Goal: Task Accomplishment & Management: Use online tool/utility

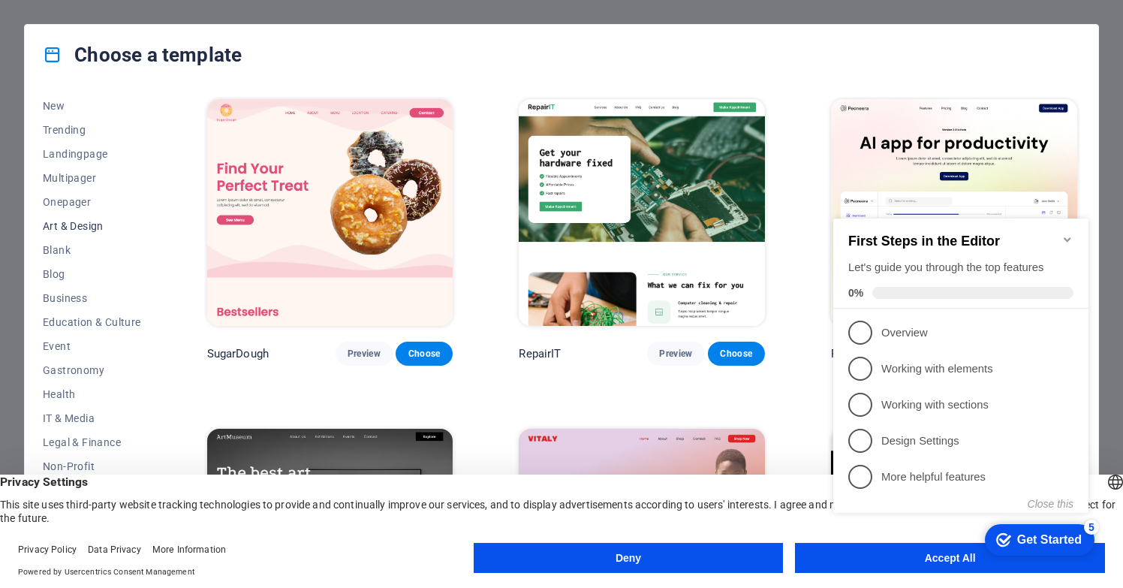
scroll to position [53, 0]
click at [1069, 234] on icon "Minimize checklist" at bounding box center [1068, 240] width 12 height 12
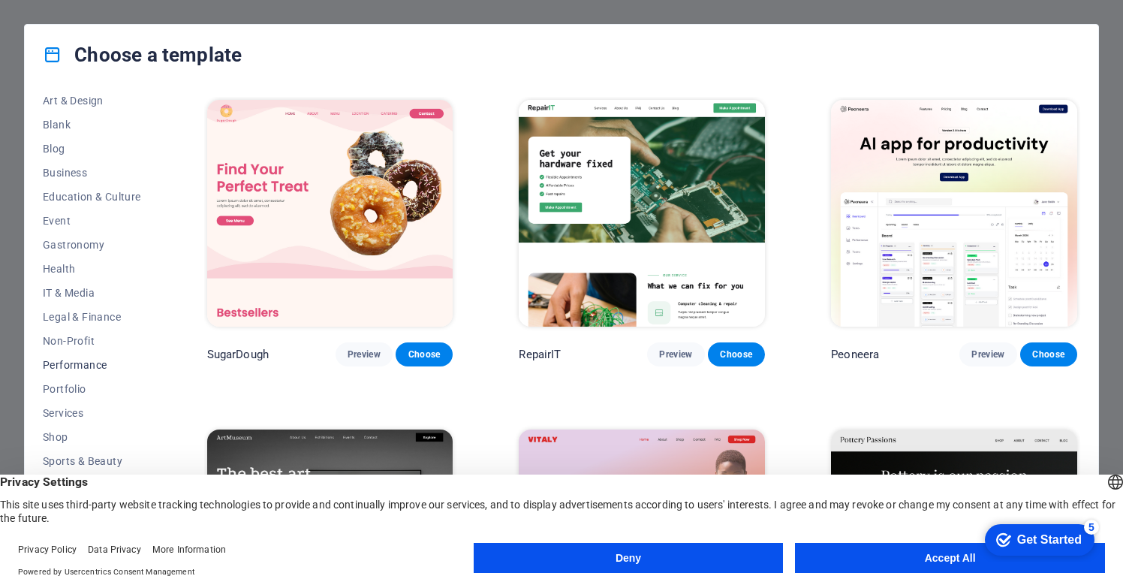
scroll to position [176, 0]
click at [940, 561] on button "Accept All" at bounding box center [950, 558] width 310 height 30
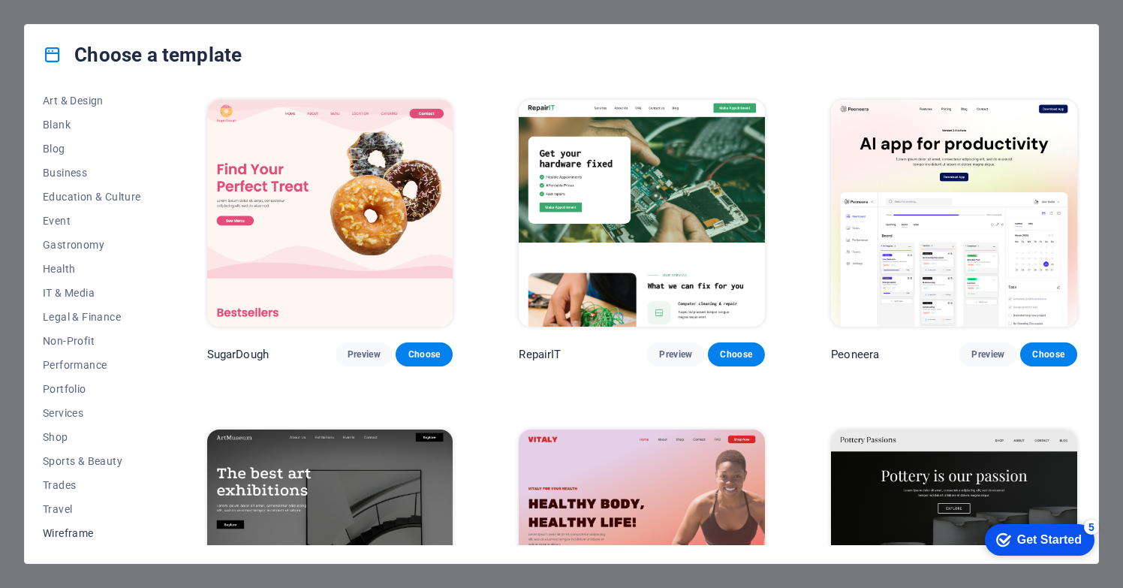
click at [71, 535] on span "Wireframe" at bounding box center [92, 533] width 98 height 12
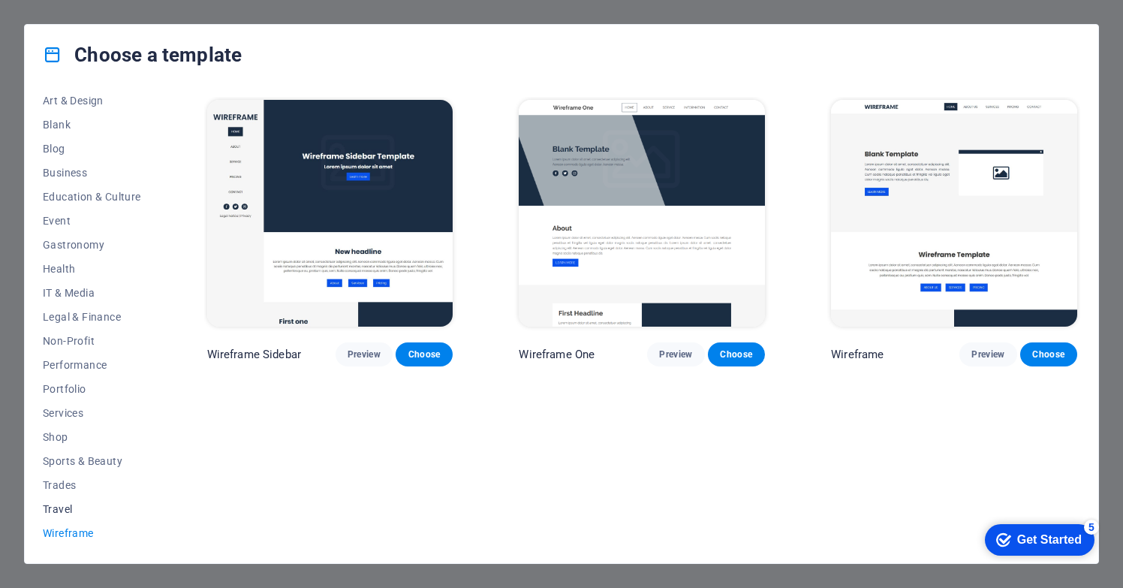
click at [61, 508] on span "Travel" at bounding box center [92, 509] width 98 height 12
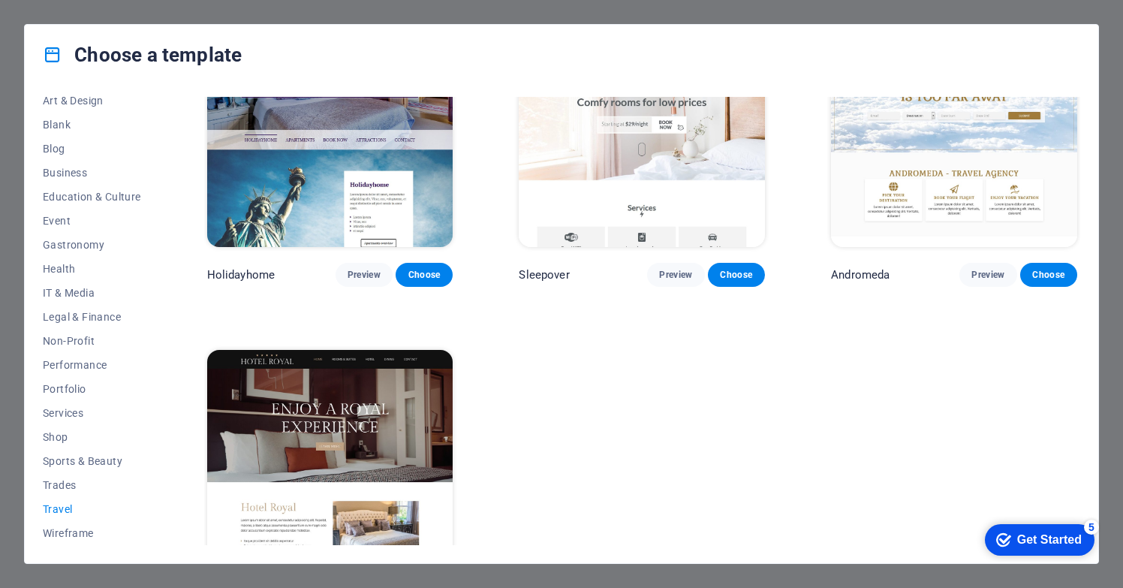
scroll to position [414, 0]
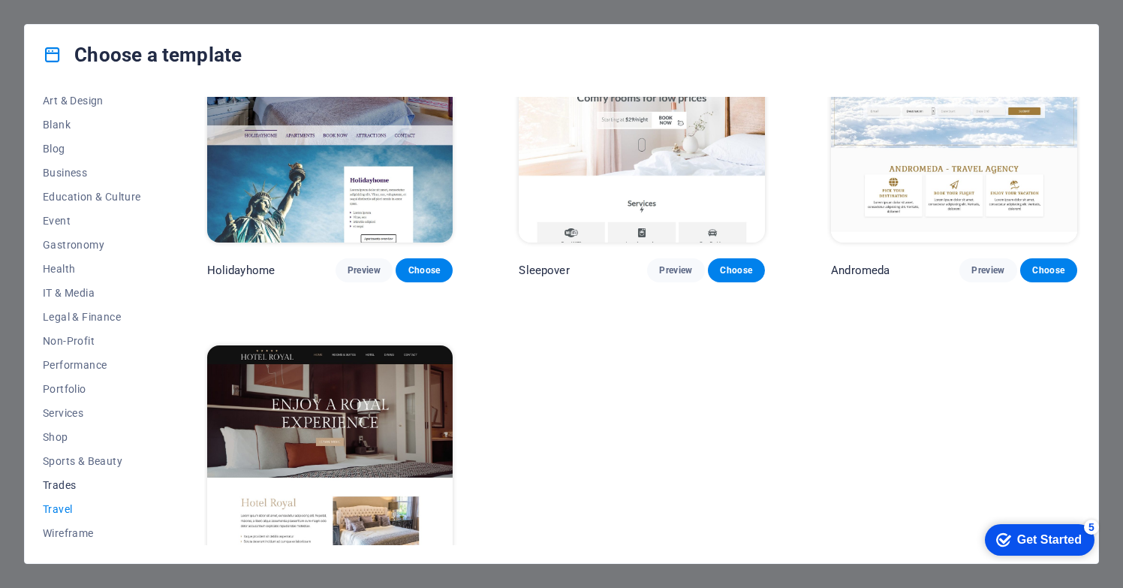
click at [65, 484] on span "Trades" at bounding box center [92, 485] width 98 height 12
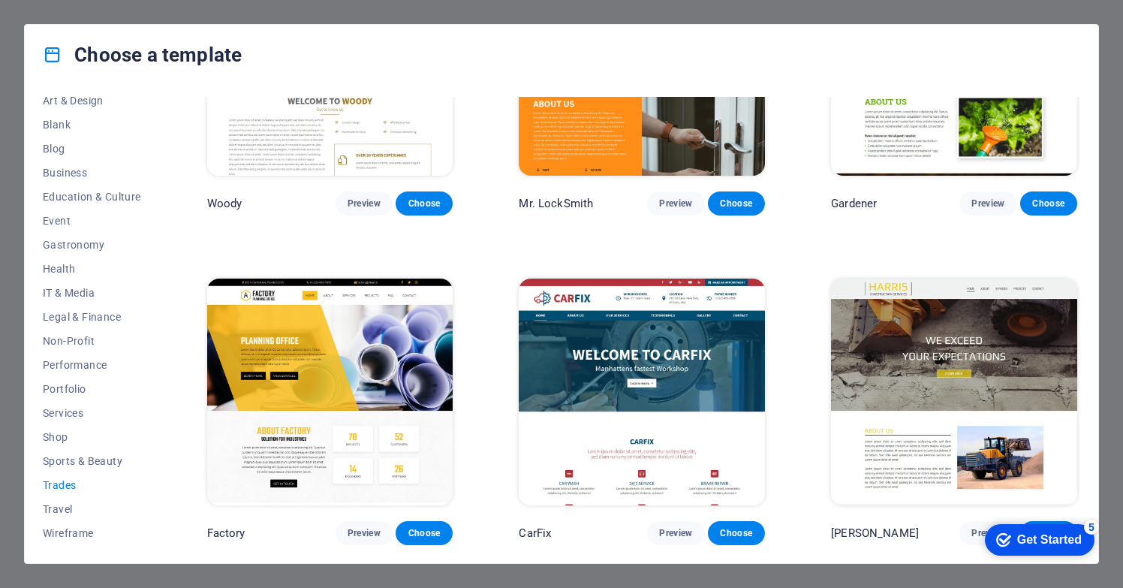
scroll to position [476, 0]
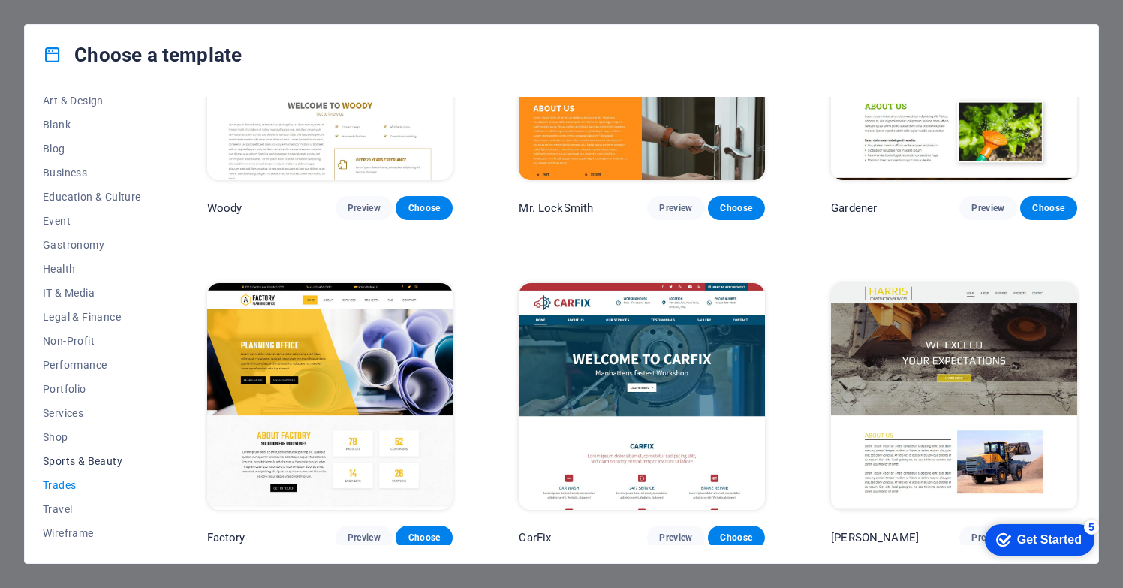
click at [76, 466] on span "Sports & Beauty" at bounding box center [92, 461] width 98 height 12
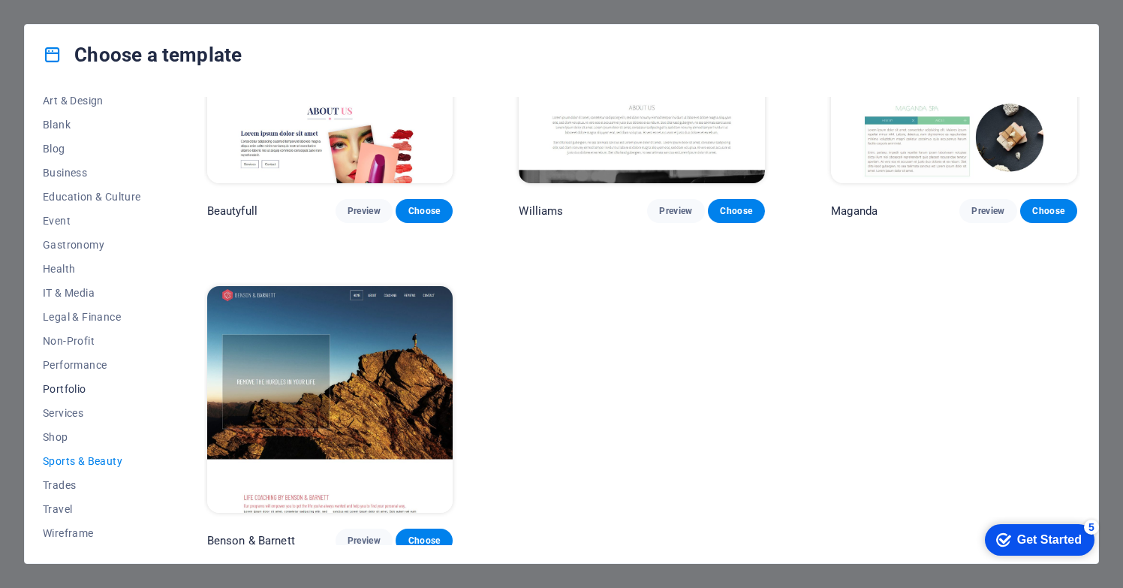
scroll to position [1461, 0]
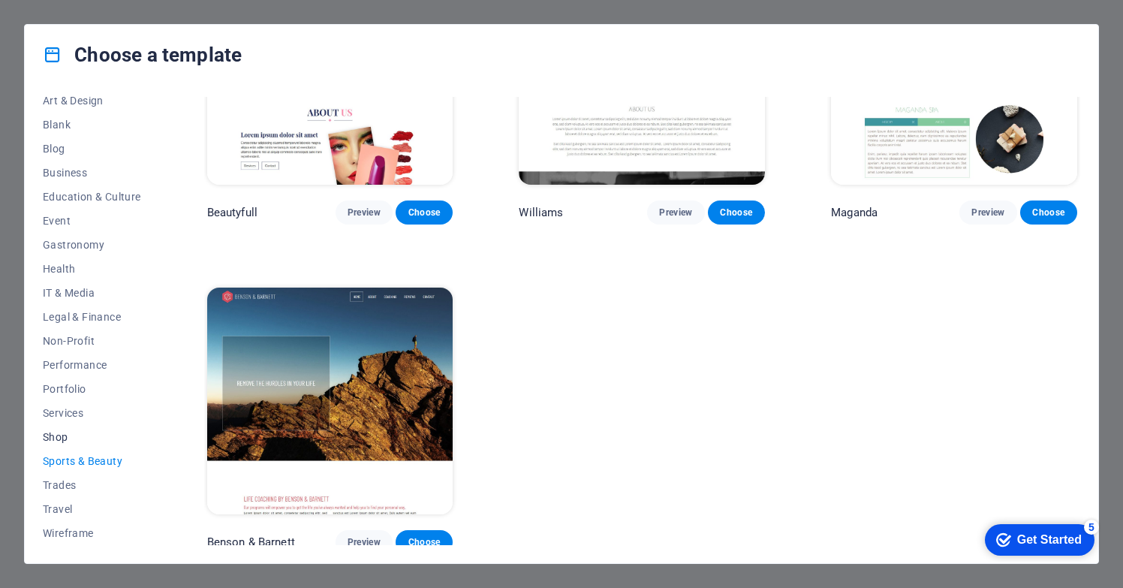
click at [55, 434] on span "Shop" at bounding box center [92, 437] width 98 height 12
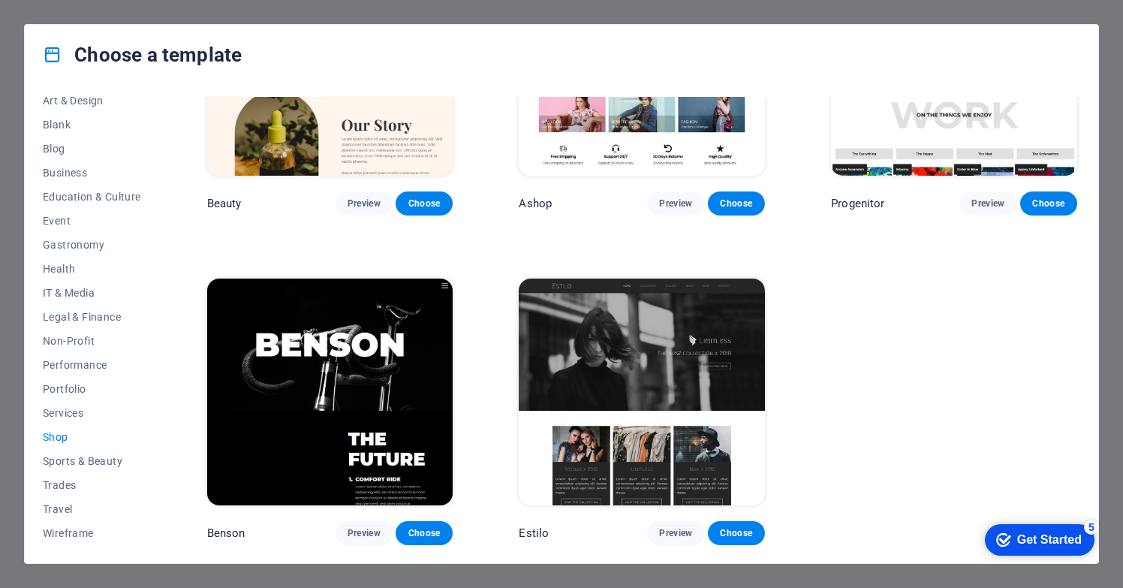
scroll to position [804, 0]
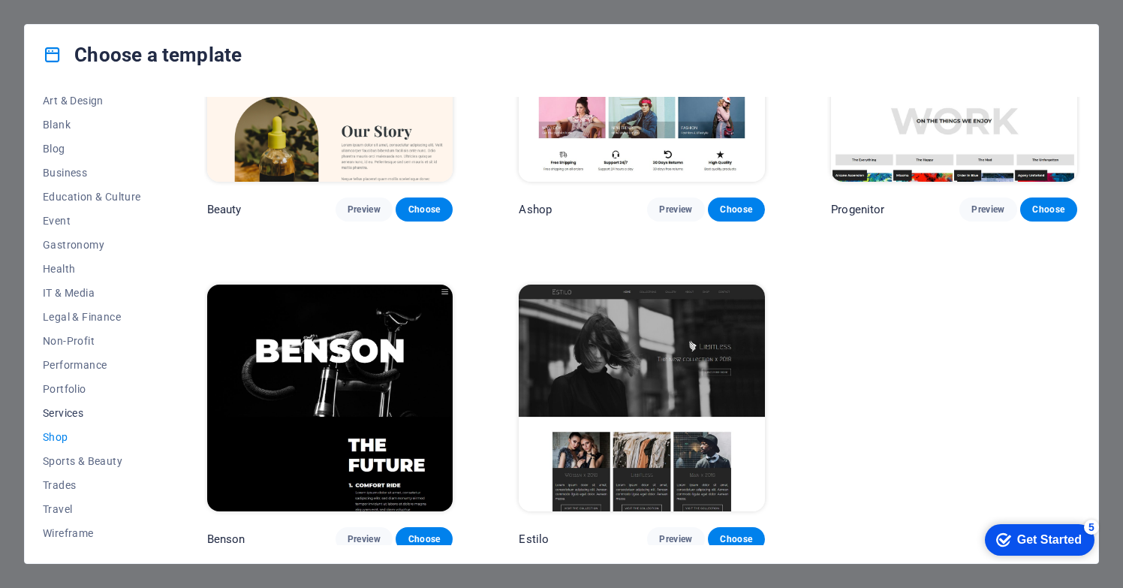
click at [69, 412] on span "Services" at bounding box center [92, 413] width 98 height 12
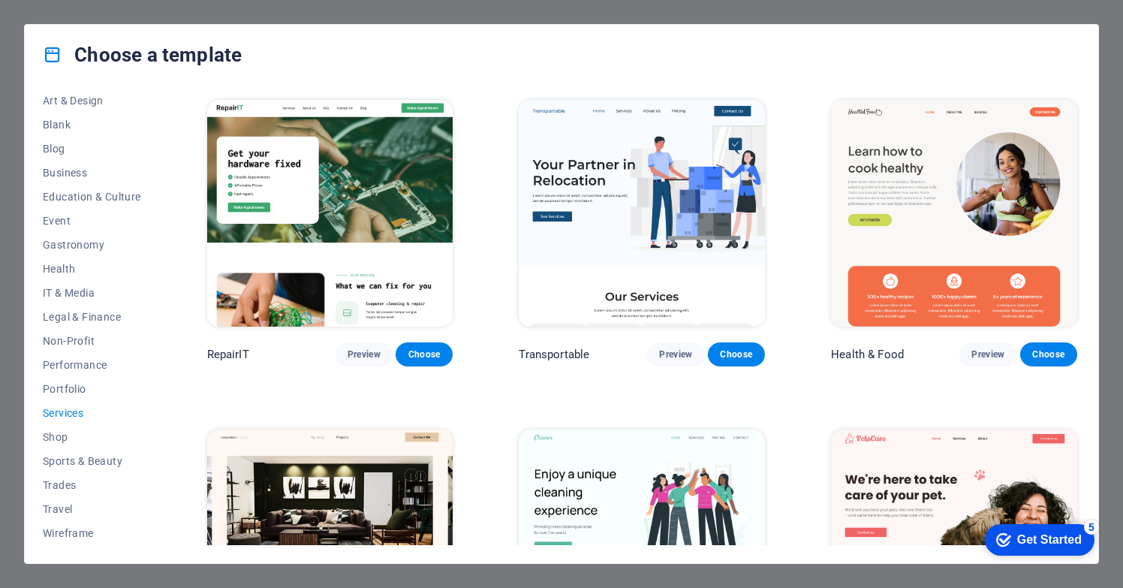
scroll to position [0, 0]
click at [72, 386] on span "Portfolio" at bounding box center [92, 389] width 98 height 12
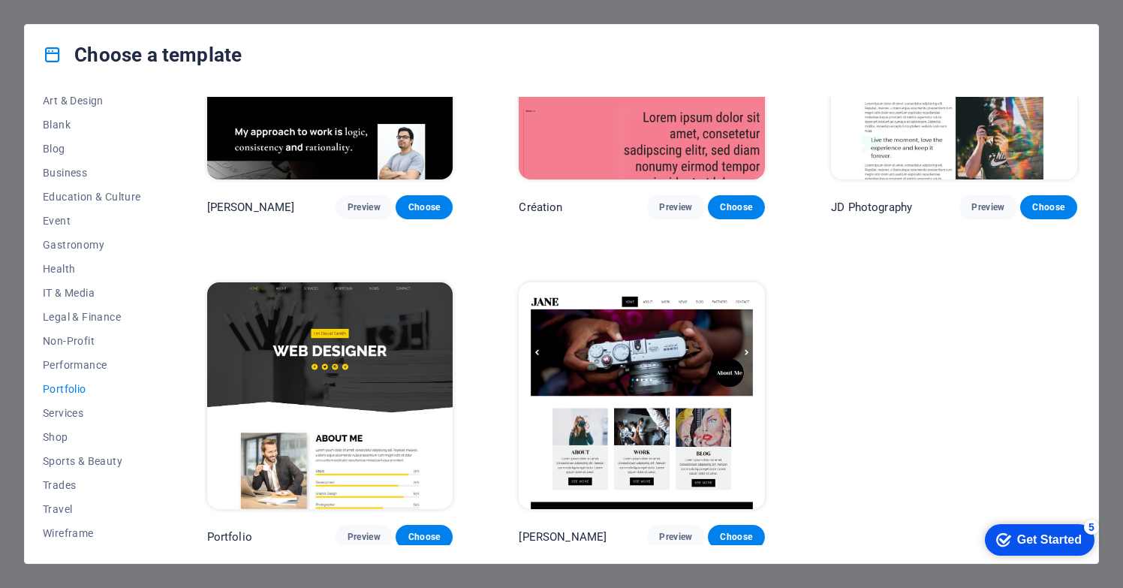
scroll to position [476, 0]
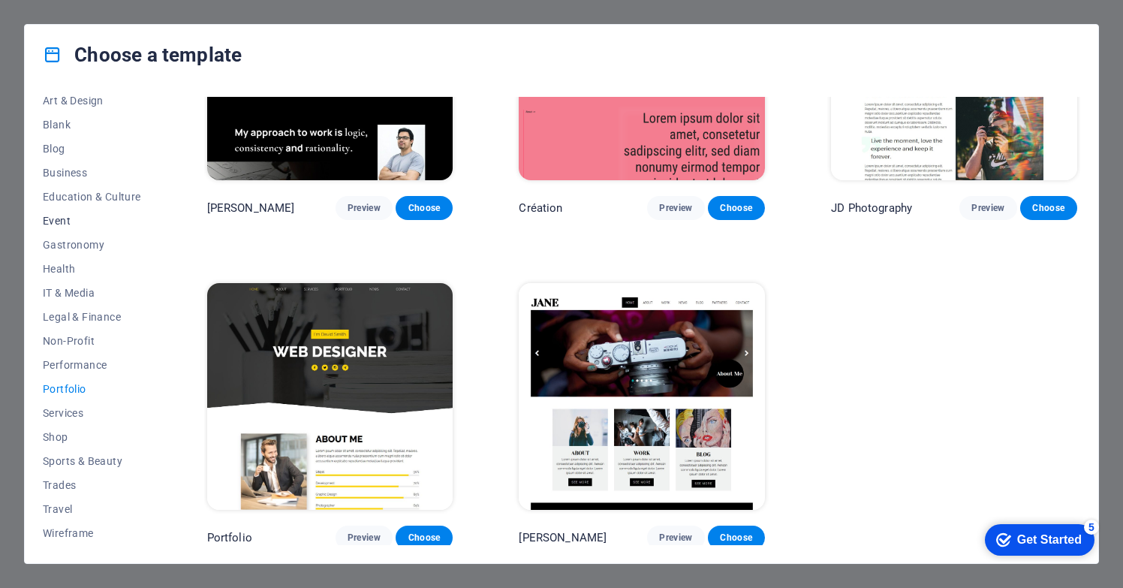
click at [59, 217] on span "Event" at bounding box center [92, 221] width 98 height 12
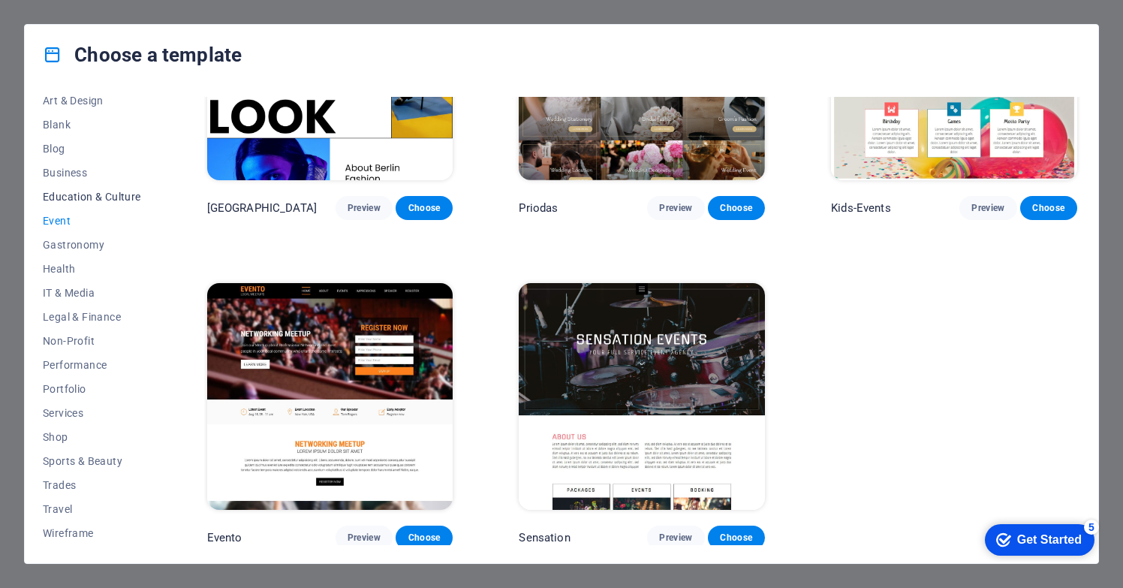
click at [74, 195] on span "Education & Culture" at bounding box center [92, 197] width 98 height 12
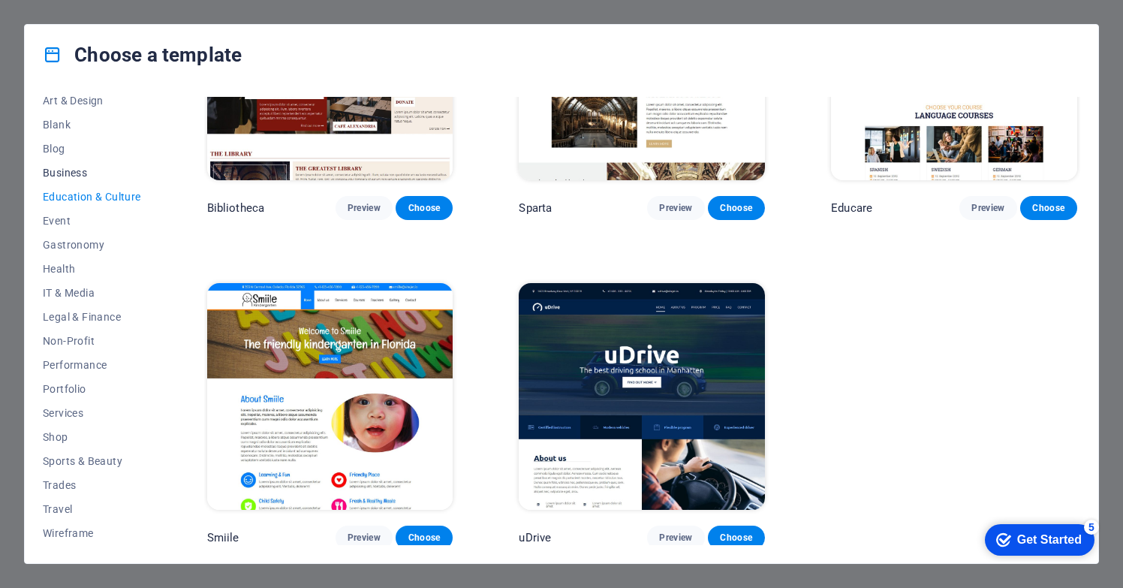
click at [67, 165] on button "Business" at bounding box center [92, 173] width 98 height 24
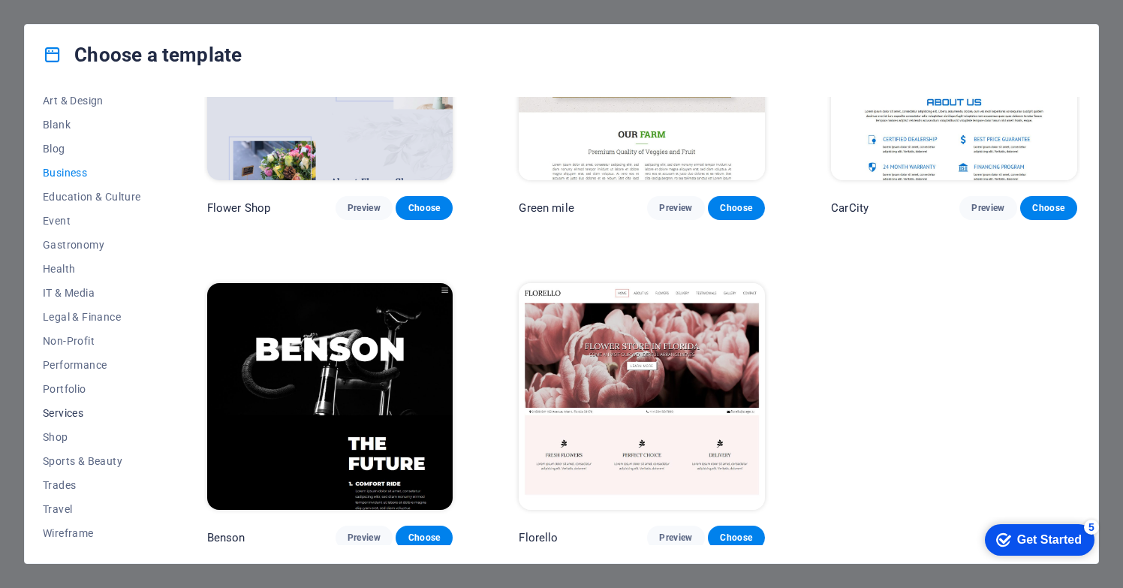
click at [72, 414] on span "Services" at bounding box center [92, 413] width 98 height 12
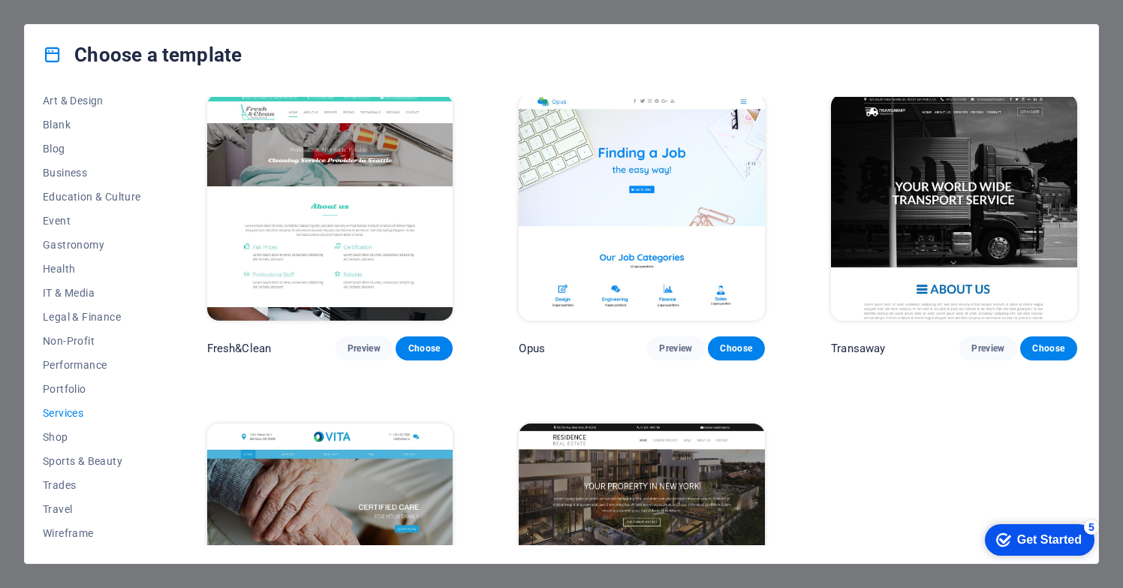
scroll to position [1653, 0]
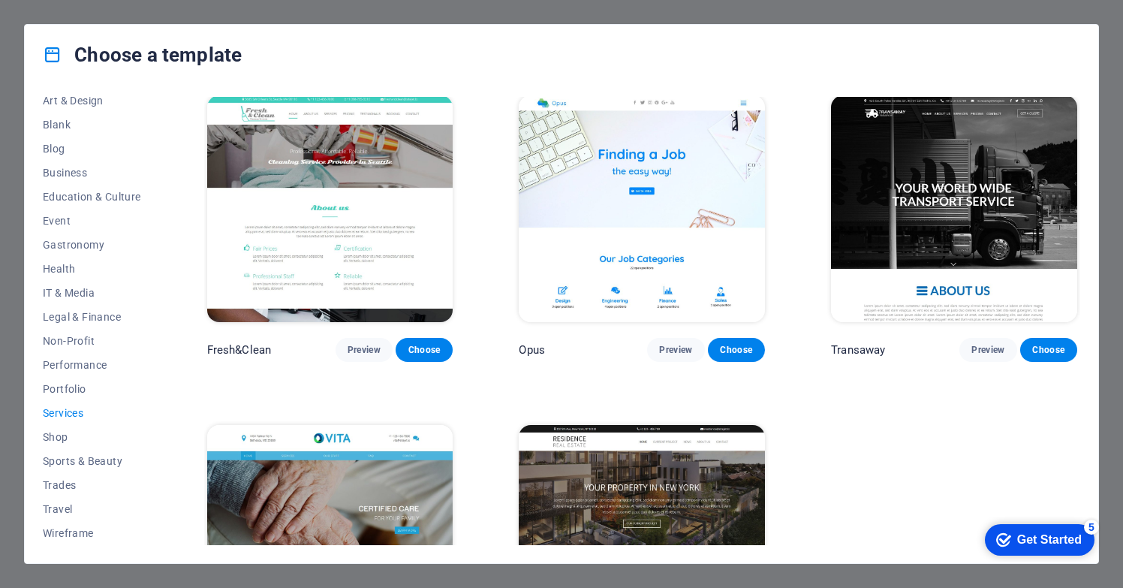
click at [910, 213] on img at bounding box center [954, 208] width 246 height 227
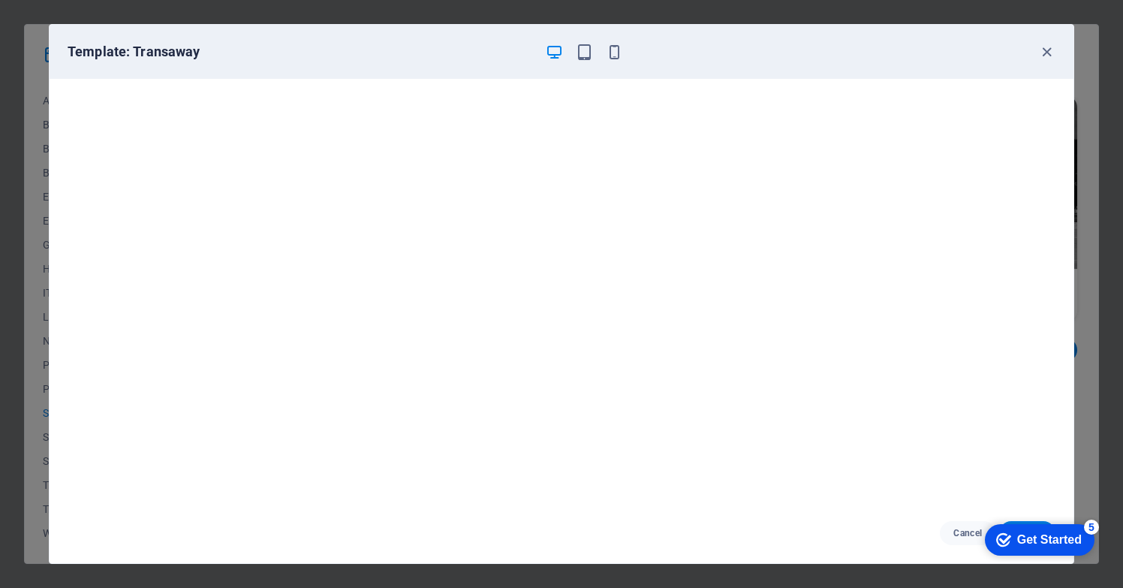
click at [1039, 541] on div "Get Started" at bounding box center [1050, 540] width 65 height 14
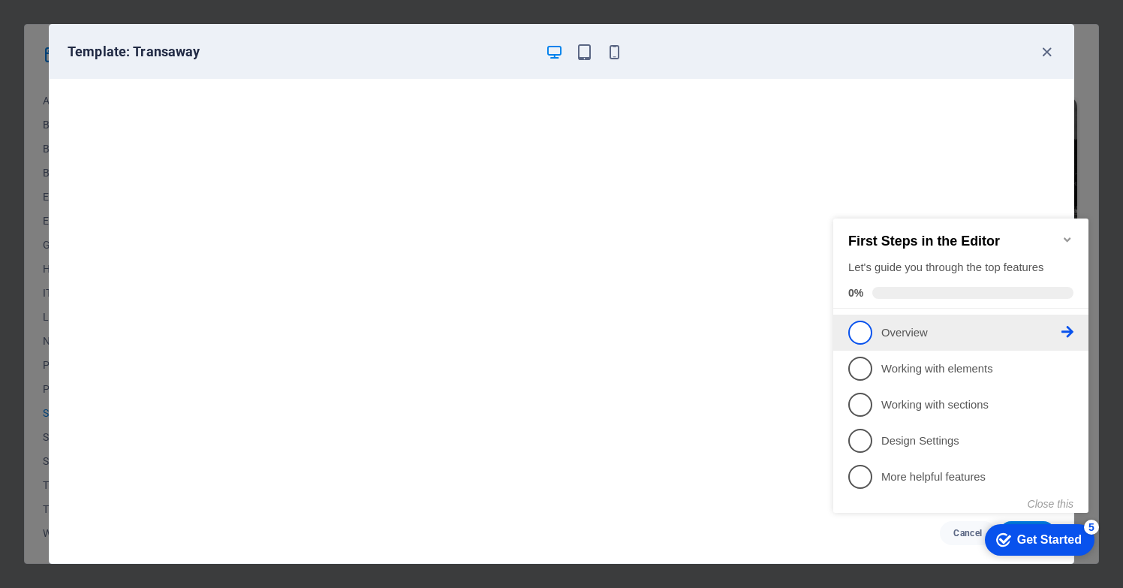
click at [861, 334] on span "1" at bounding box center [861, 333] width 24 height 24
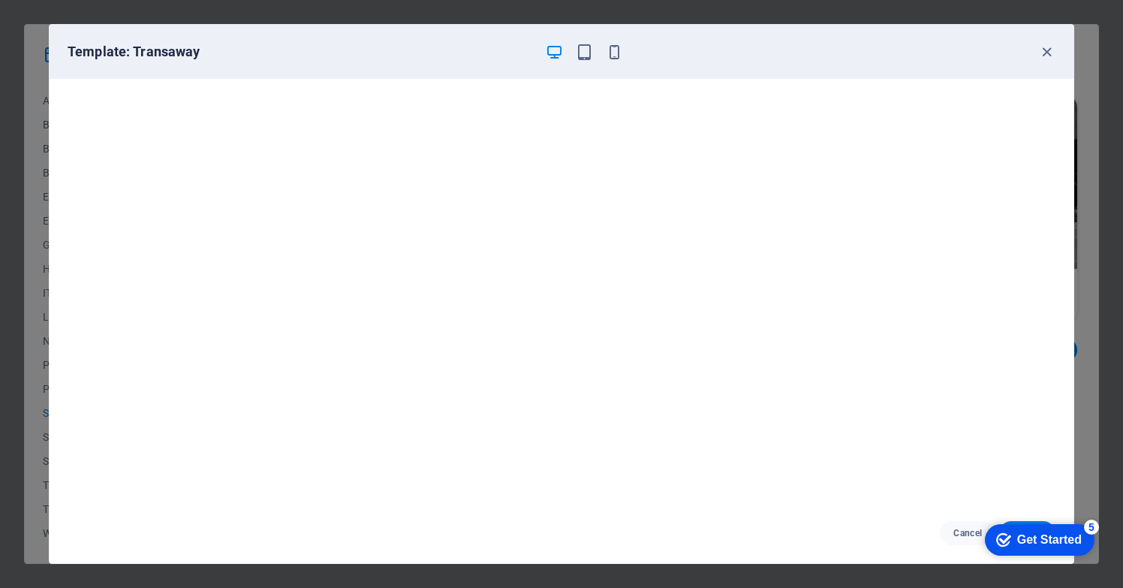
scroll to position [4, 0]
click at [583, 51] on icon "button" at bounding box center [584, 52] width 17 height 17
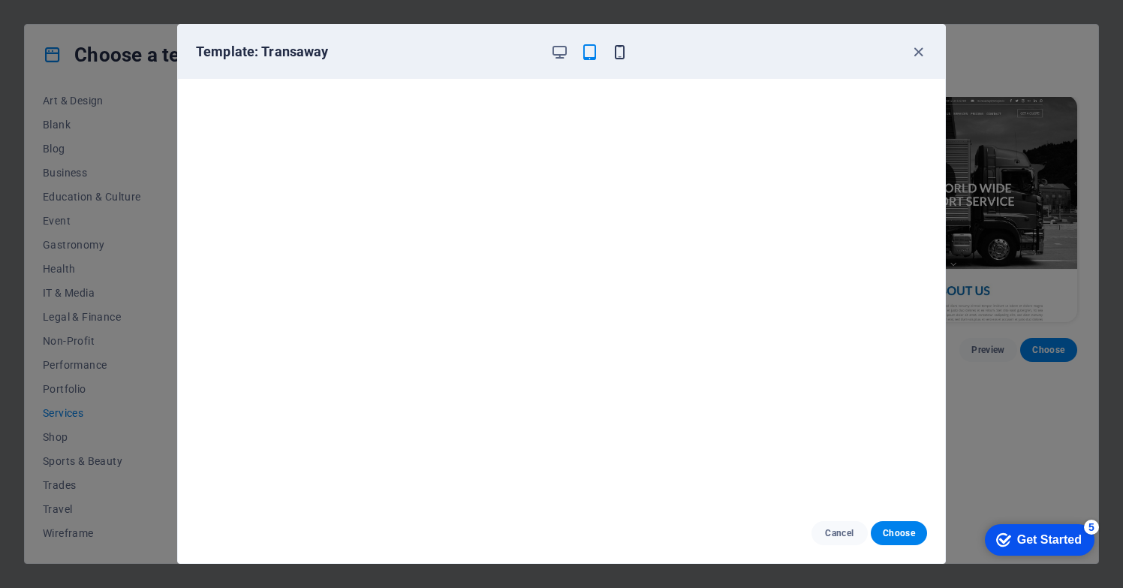
click at [614, 51] on icon "button" at bounding box center [619, 52] width 17 height 17
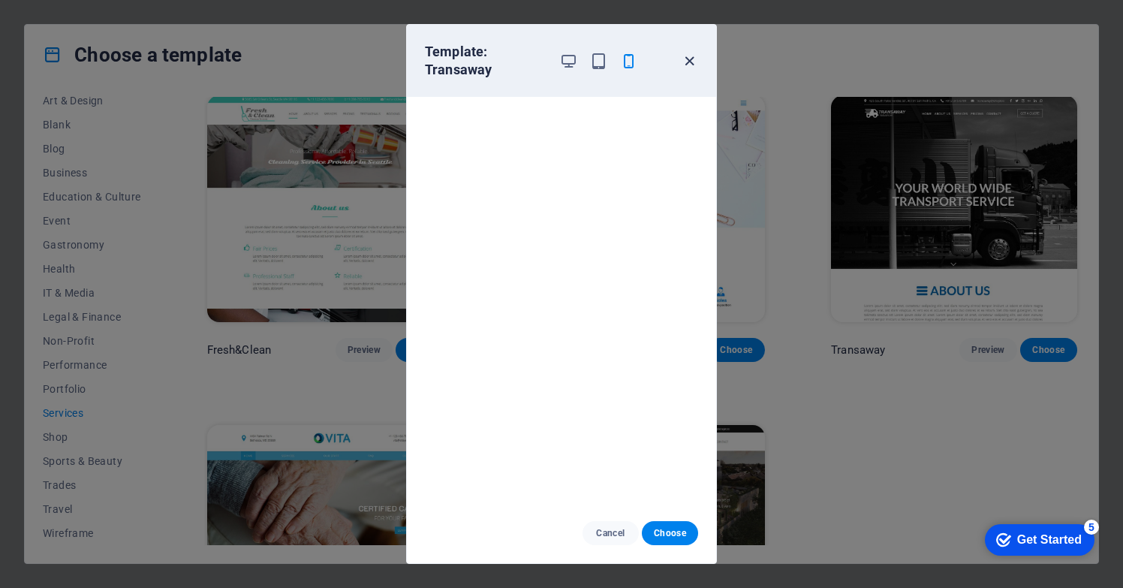
click at [688, 62] on icon "button" at bounding box center [689, 61] width 17 height 17
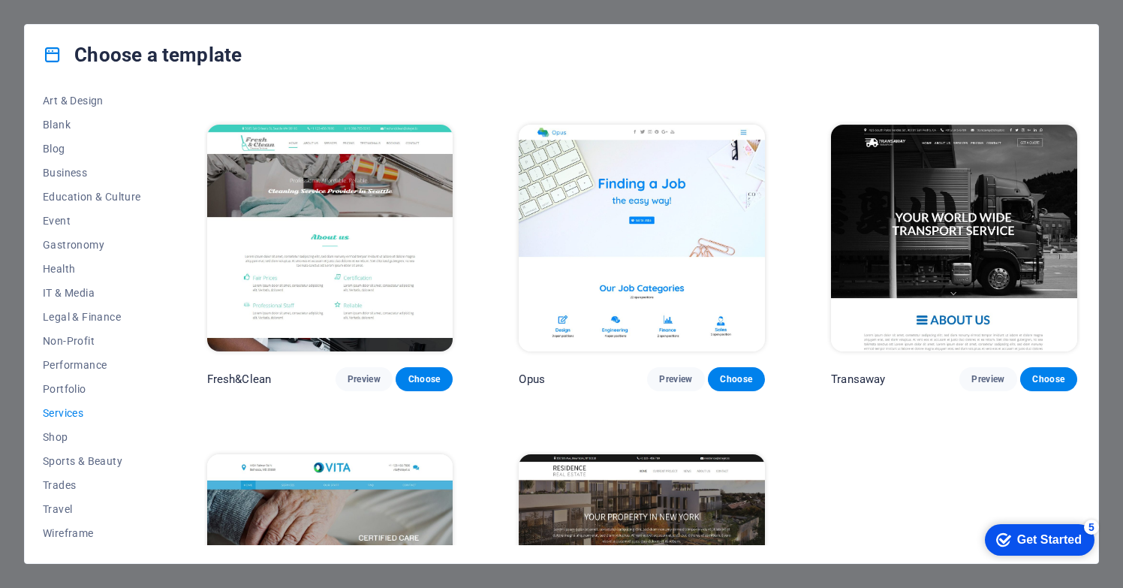
scroll to position [1615, 0]
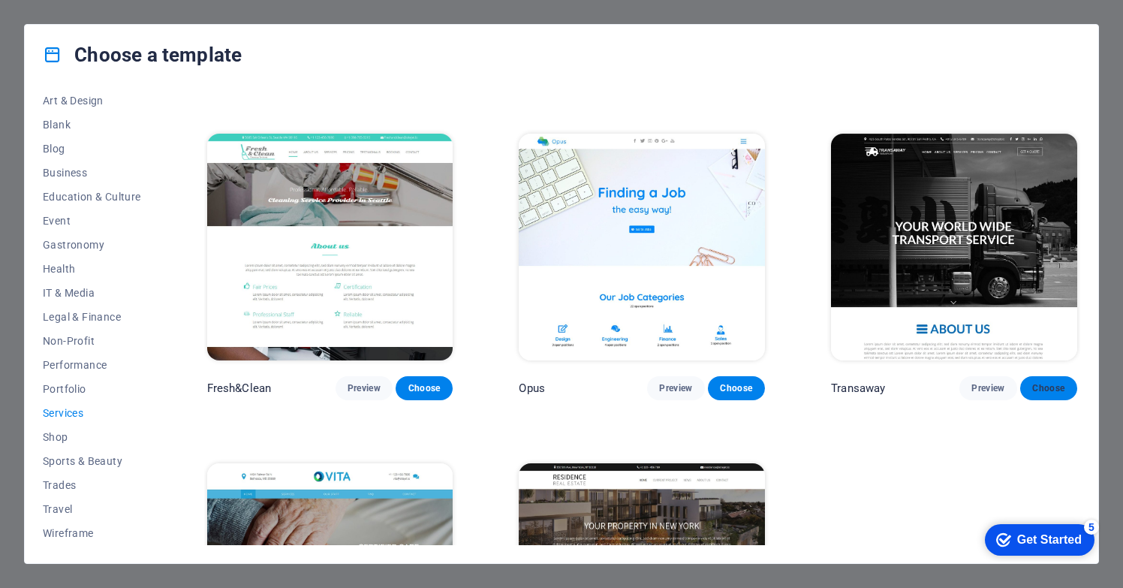
click at [1048, 382] on span "Choose" at bounding box center [1049, 388] width 33 height 12
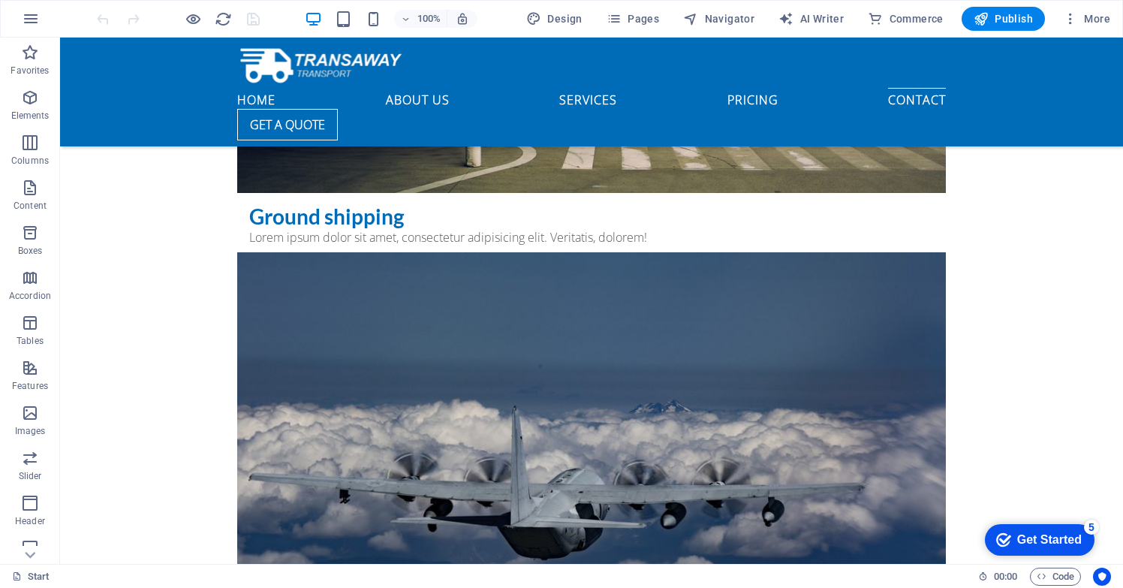
scroll to position [6037, 0]
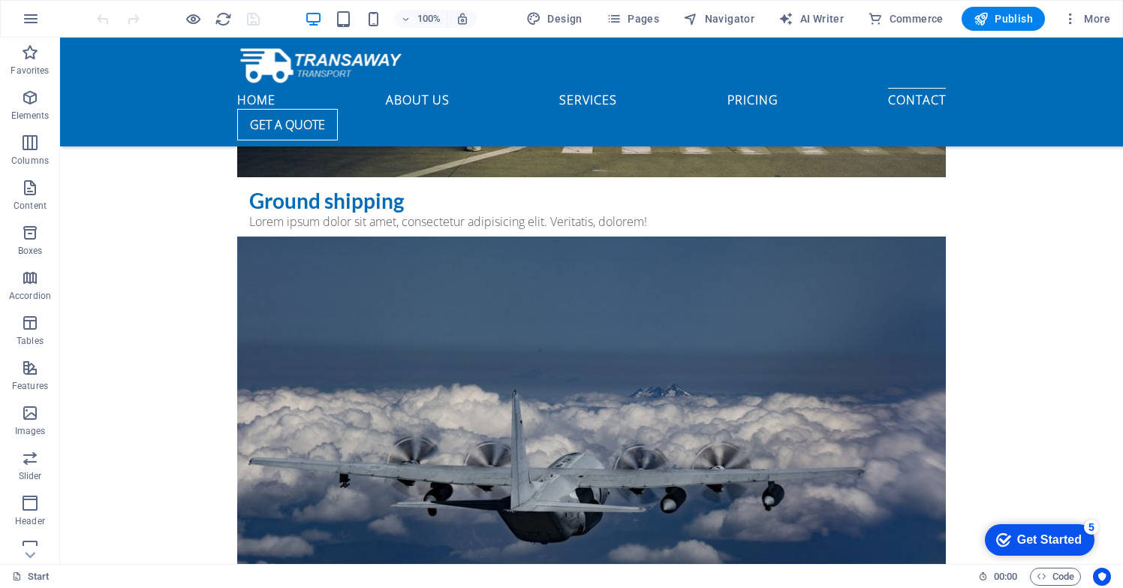
click at [1018, 539] on div "Get Started" at bounding box center [1050, 540] width 65 height 14
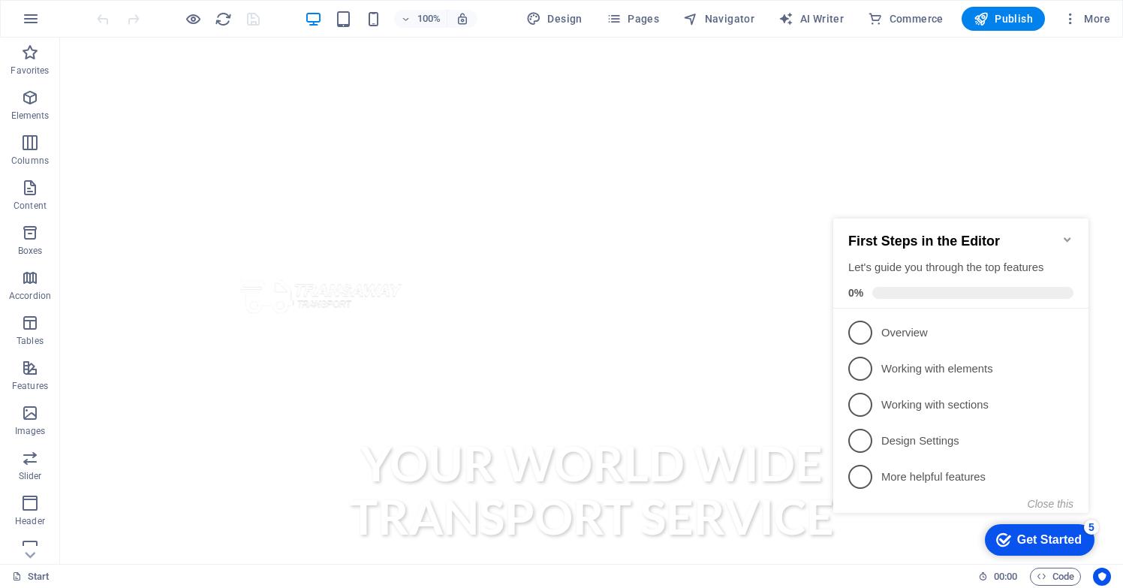
scroll to position [479, 0]
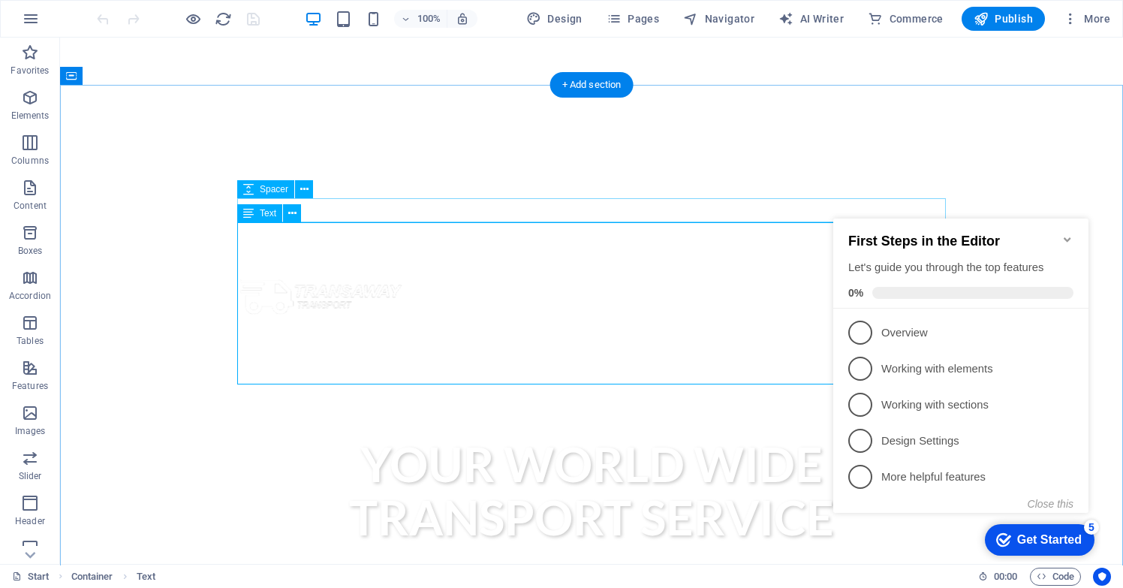
click at [273, 212] on span "Text" at bounding box center [268, 213] width 17 height 9
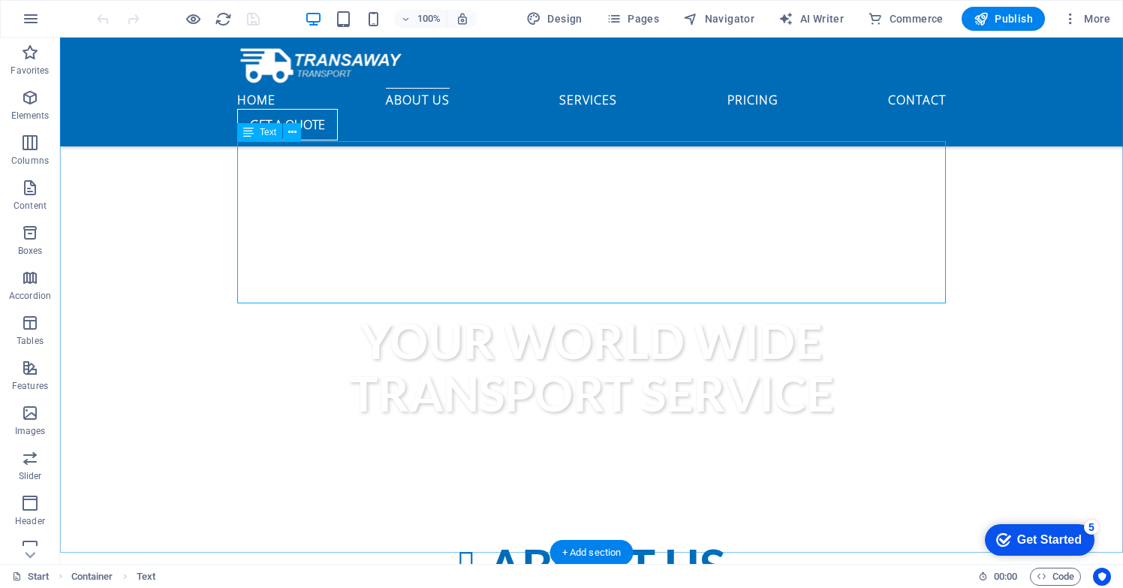
scroll to position [561, 0]
click at [274, 131] on span "Text" at bounding box center [268, 131] width 17 height 9
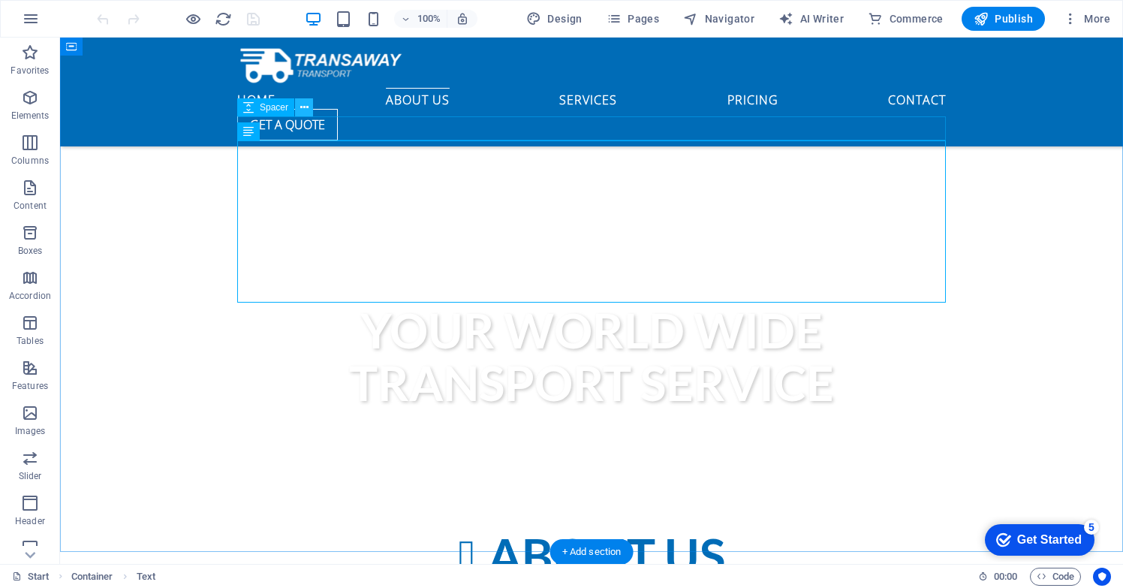
click at [306, 104] on icon at bounding box center [304, 108] width 8 height 16
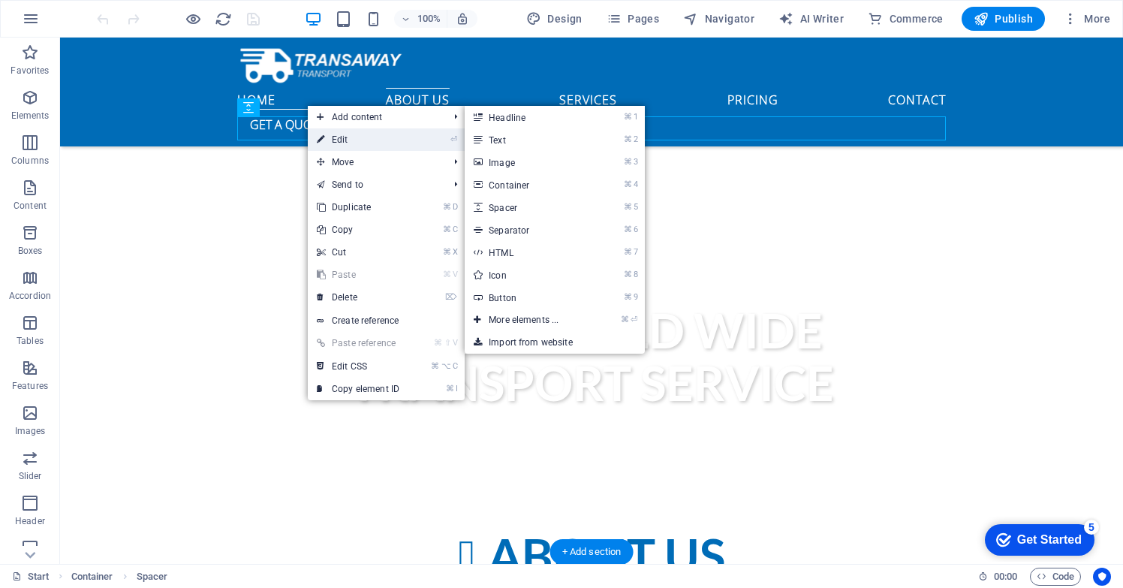
click at [341, 135] on link "⏎ Edit" at bounding box center [358, 139] width 101 height 23
select select "rem"
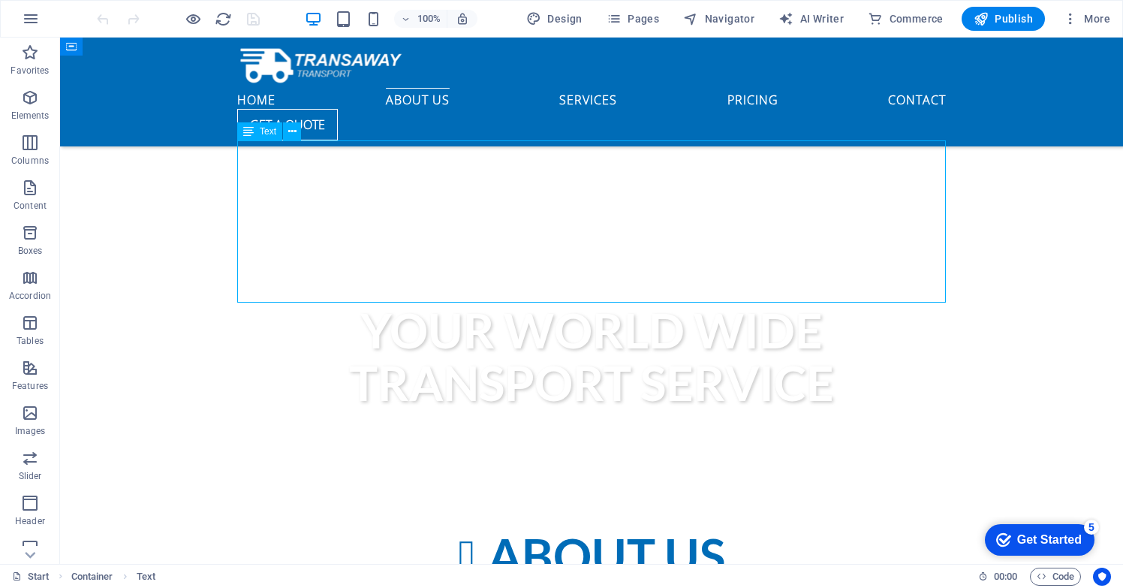
drag, startPoint x: 512, startPoint y: 290, endPoint x: 319, endPoint y: 204, distance: 211.1
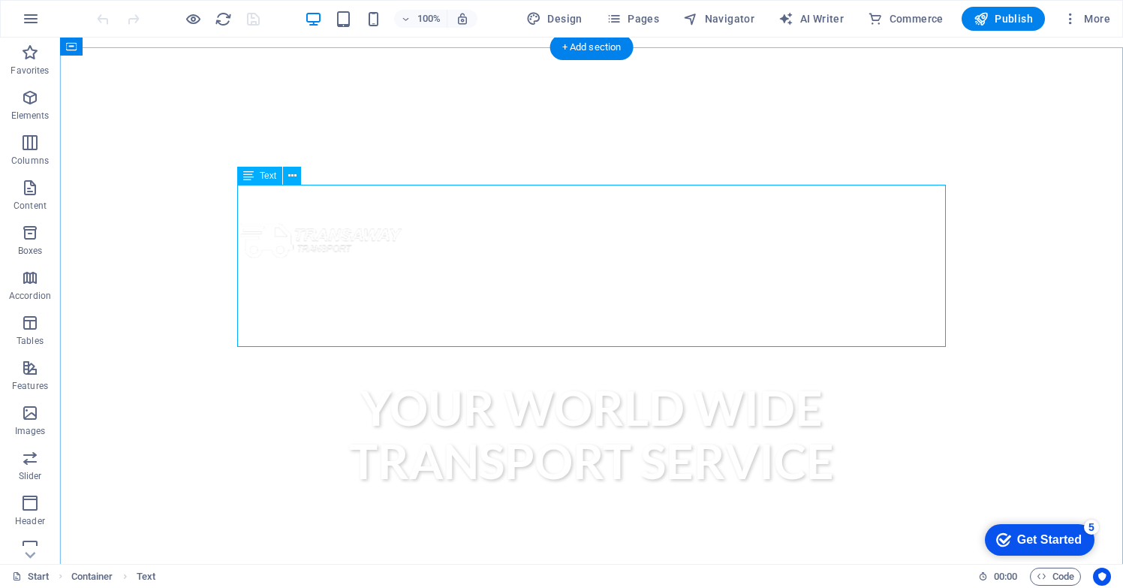
scroll to position [512, 0]
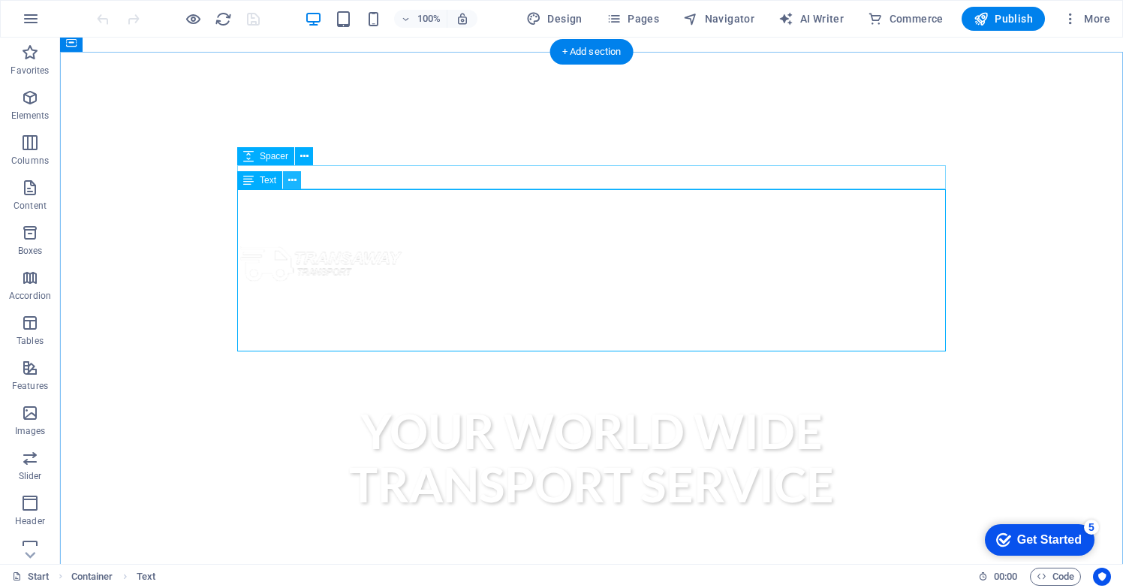
click at [290, 182] on icon at bounding box center [292, 181] width 8 height 16
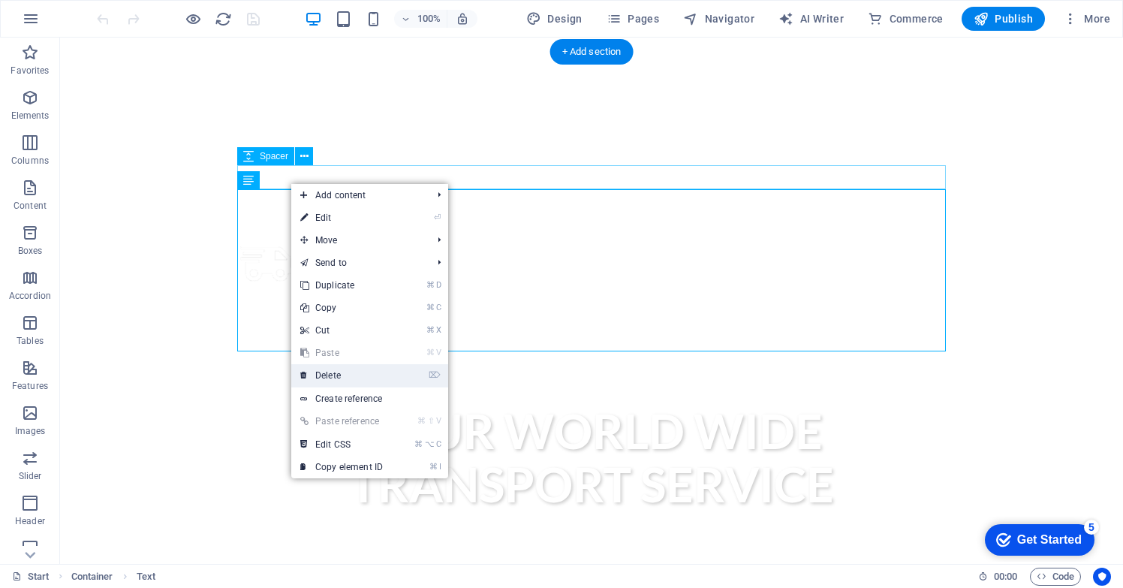
click at [341, 376] on link "⌦ Delete" at bounding box center [341, 375] width 101 height 23
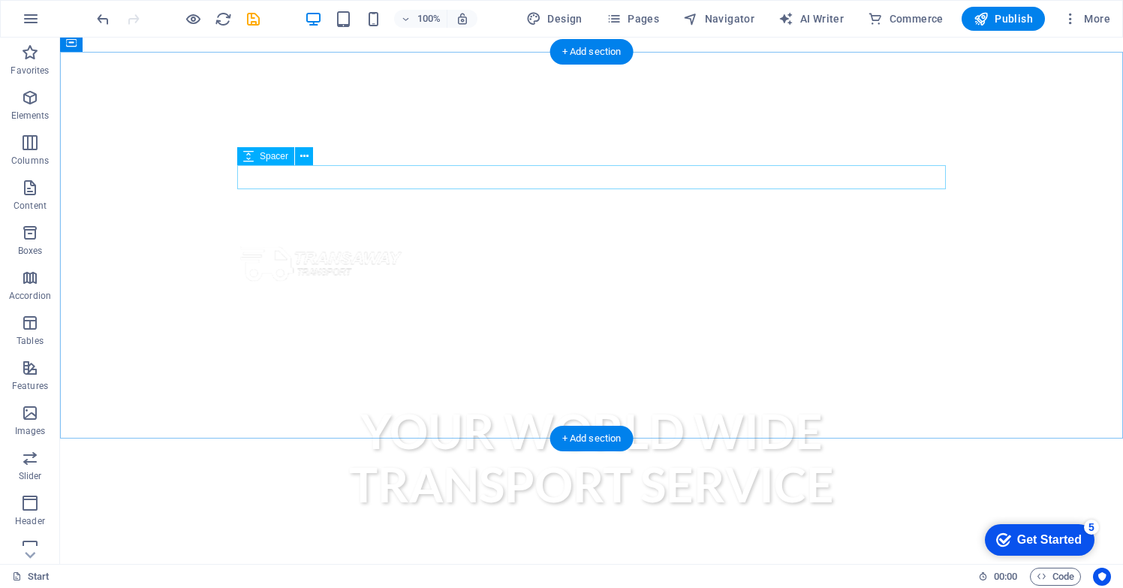
click at [302, 155] on icon at bounding box center [304, 157] width 8 height 16
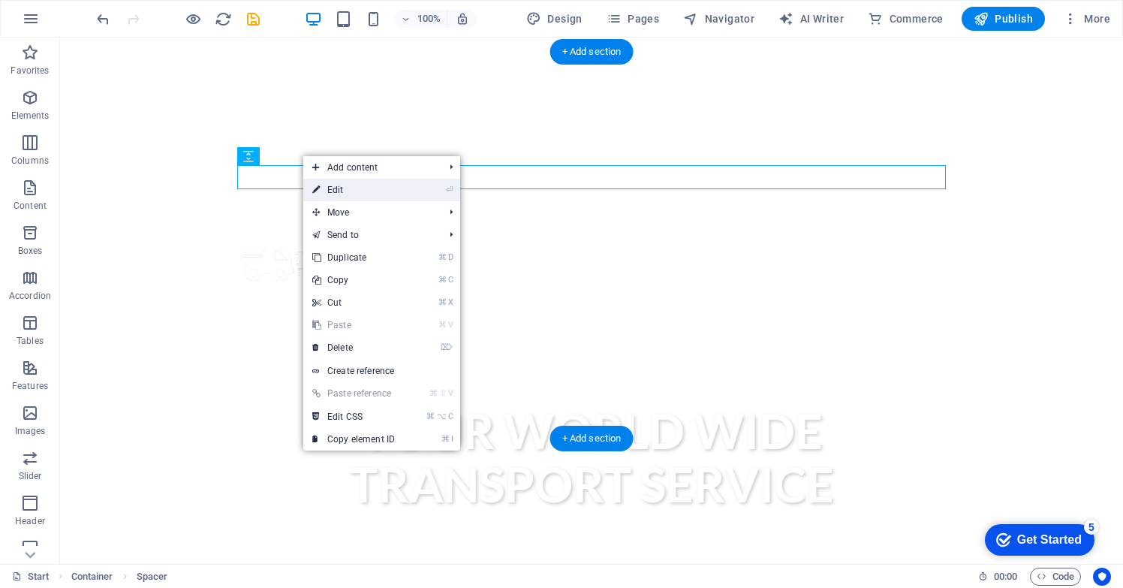
click at [333, 189] on link "⏎ Edit" at bounding box center [353, 190] width 101 height 23
select select "rem"
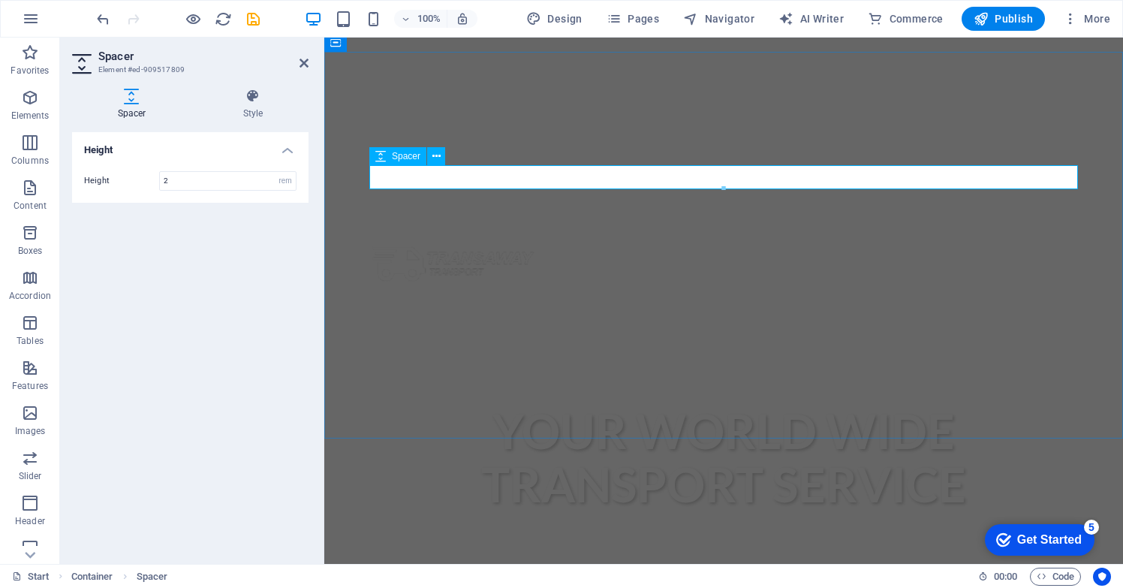
click at [197, 182] on input "2" at bounding box center [228, 181] width 136 height 18
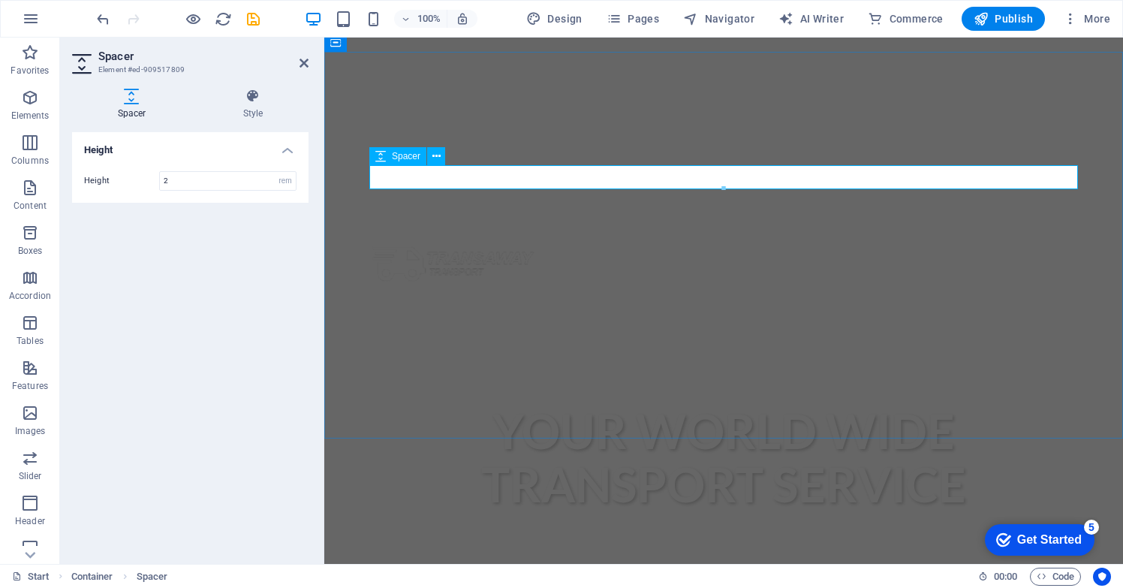
click at [312, 71] on aside "Spacer Element #ed-909517809 Spacer Style Height Height 2 px rem vh vw Preset E…" at bounding box center [192, 301] width 264 height 526
click at [307, 65] on icon at bounding box center [304, 63] width 9 height 12
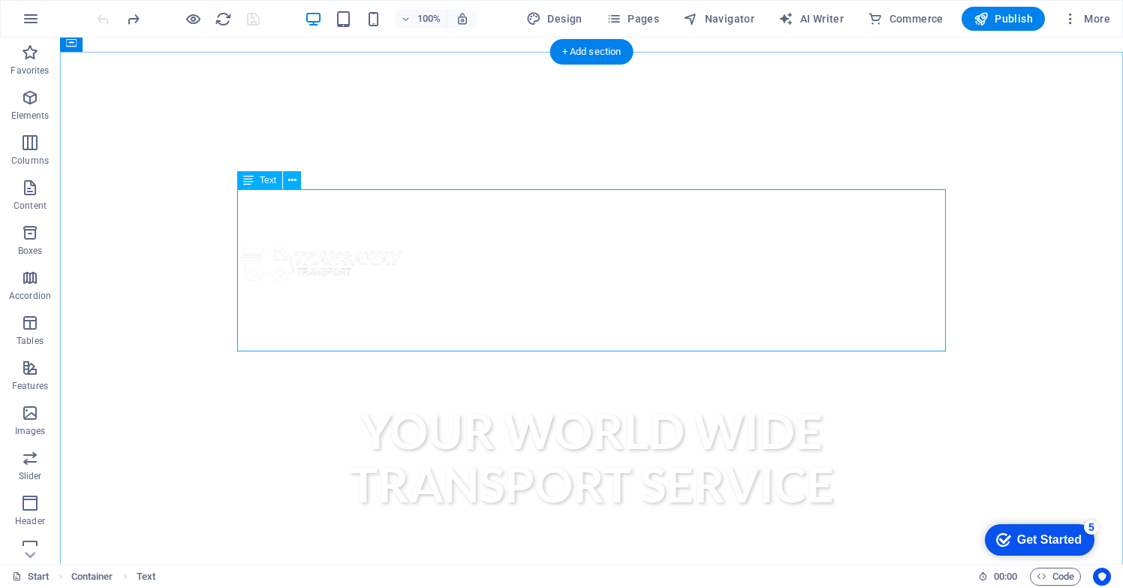
click at [270, 182] on span "Text" at bounding box center [268, 180] width 17 height 9
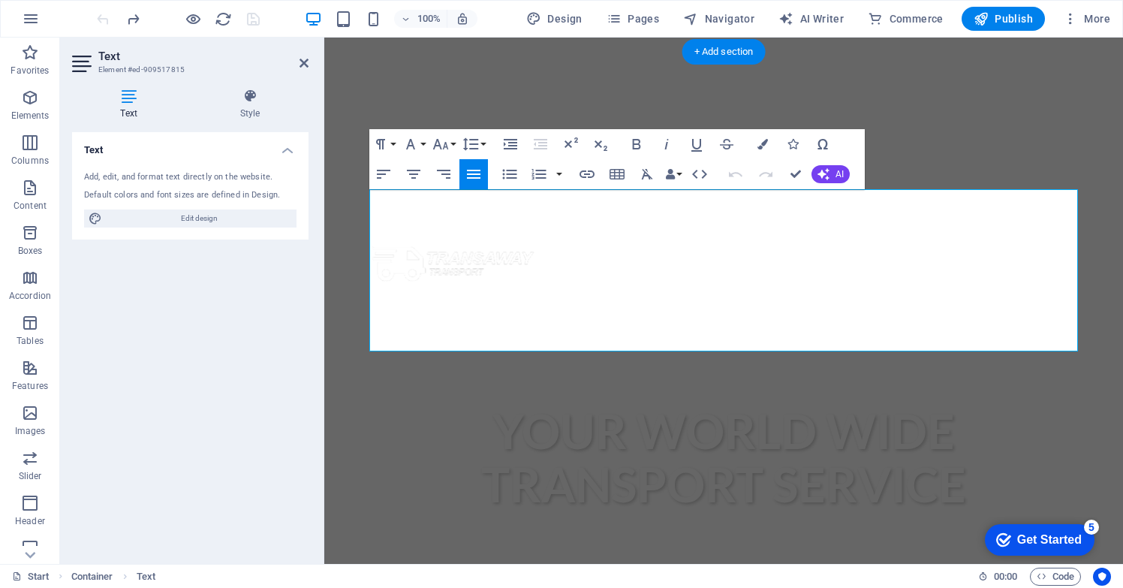
drag, startPoint x: 371, startPoint y: 200, endPoint x: 728, endPoint y: 341, distance: 383.6
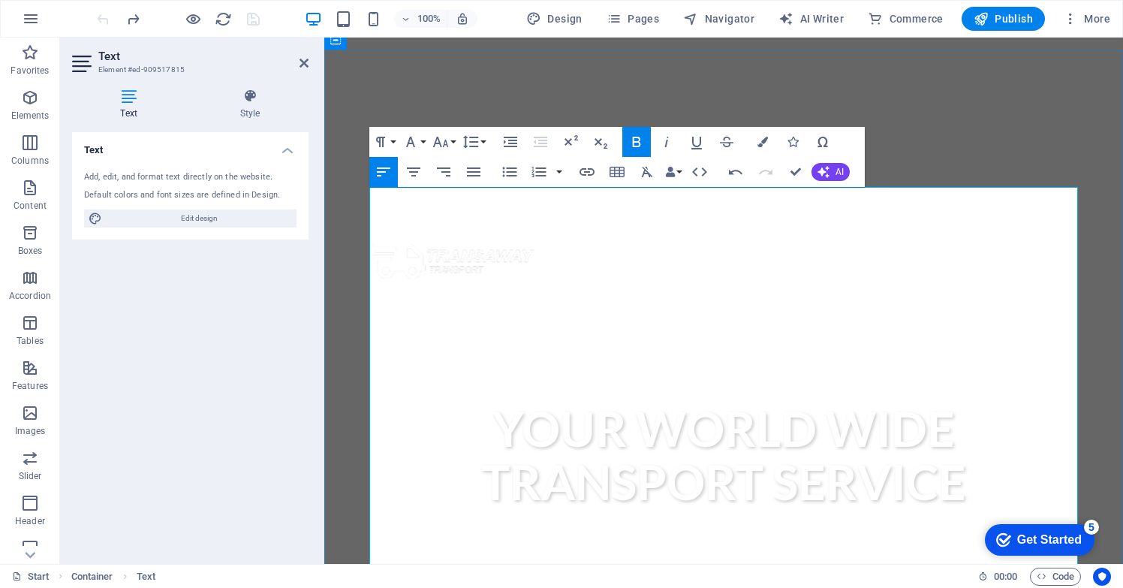
drag, startPoint x: 686, startPoint y: 201, endPoint x: 351, endPoint y: 195, distance: 335.0
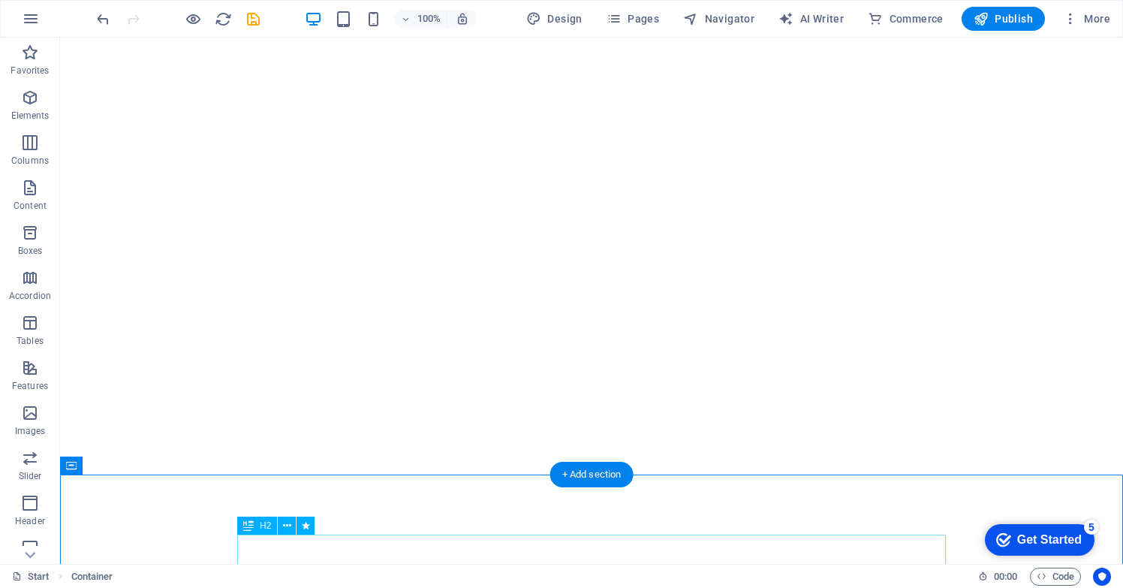
scroll to position [89, 0]
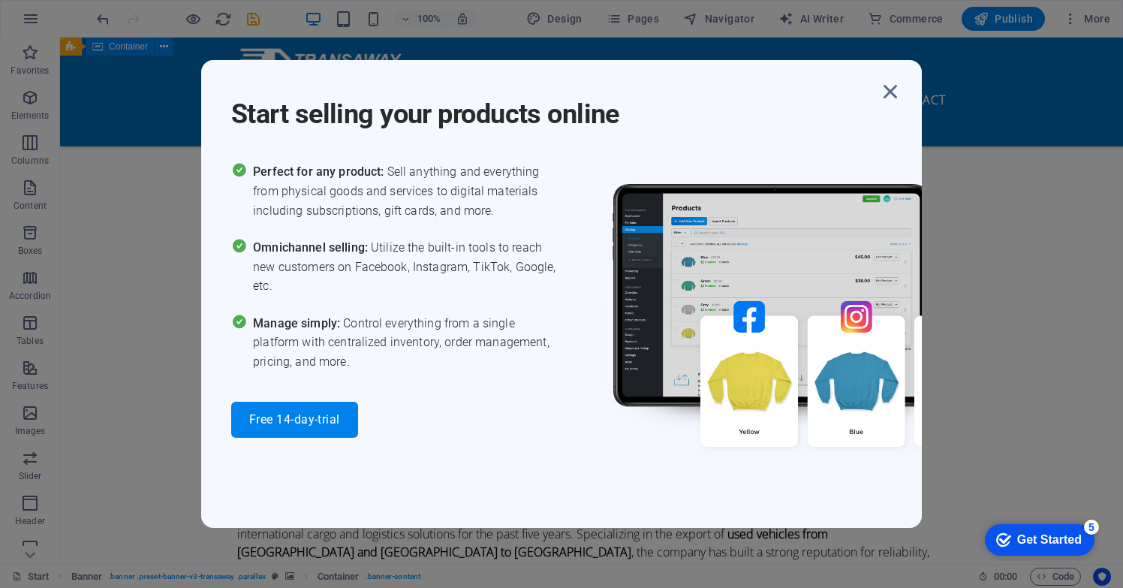
scroll to position [692, 0]
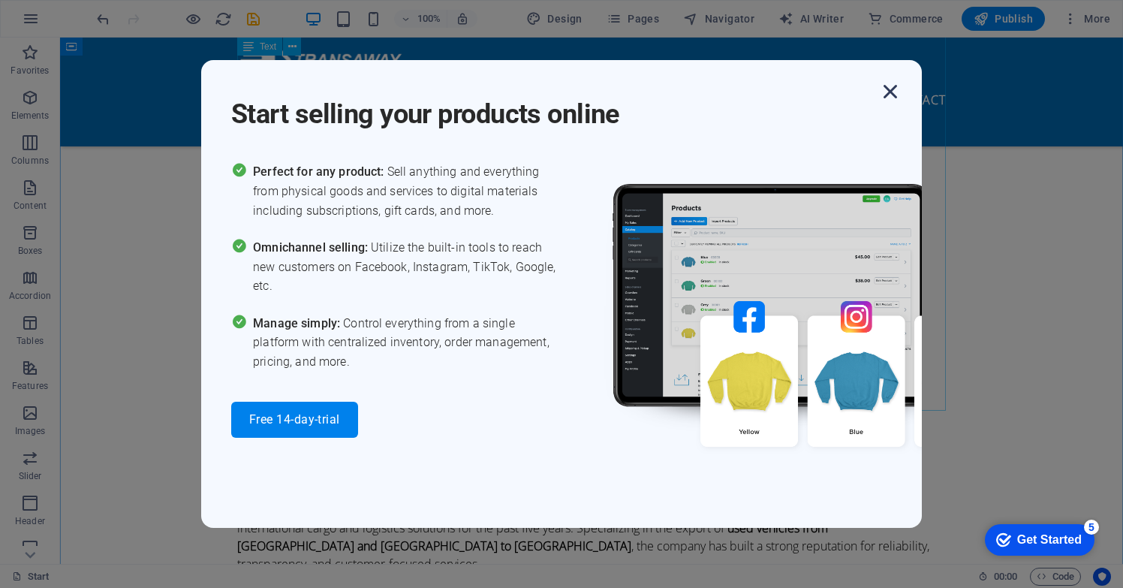
click at [893, 92] on icon "button" at bounding box center [890, 91] width 27 height 27
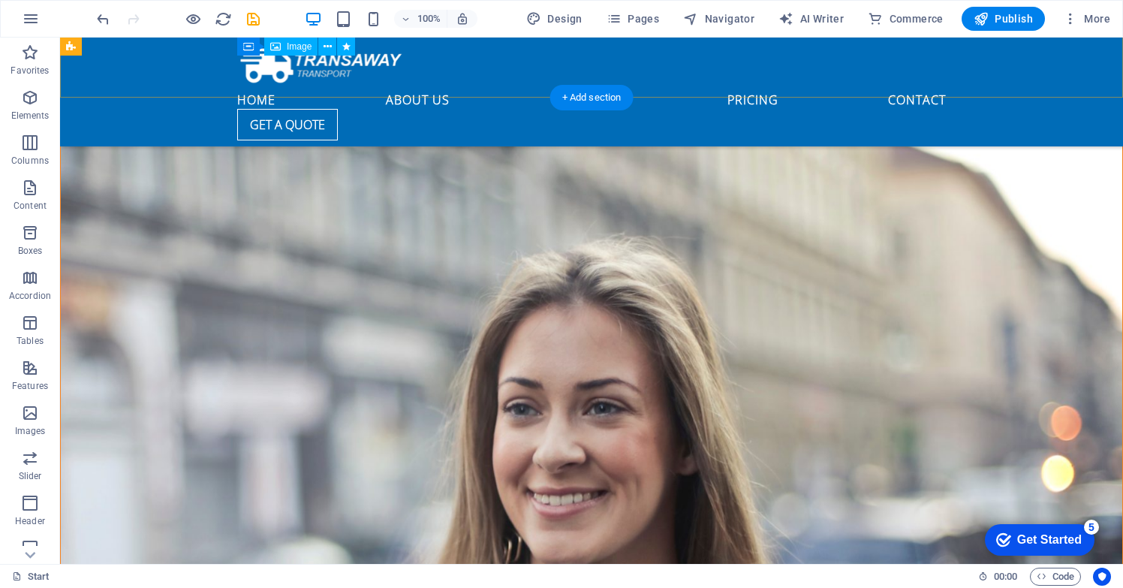
scroll to position [2948, 0]
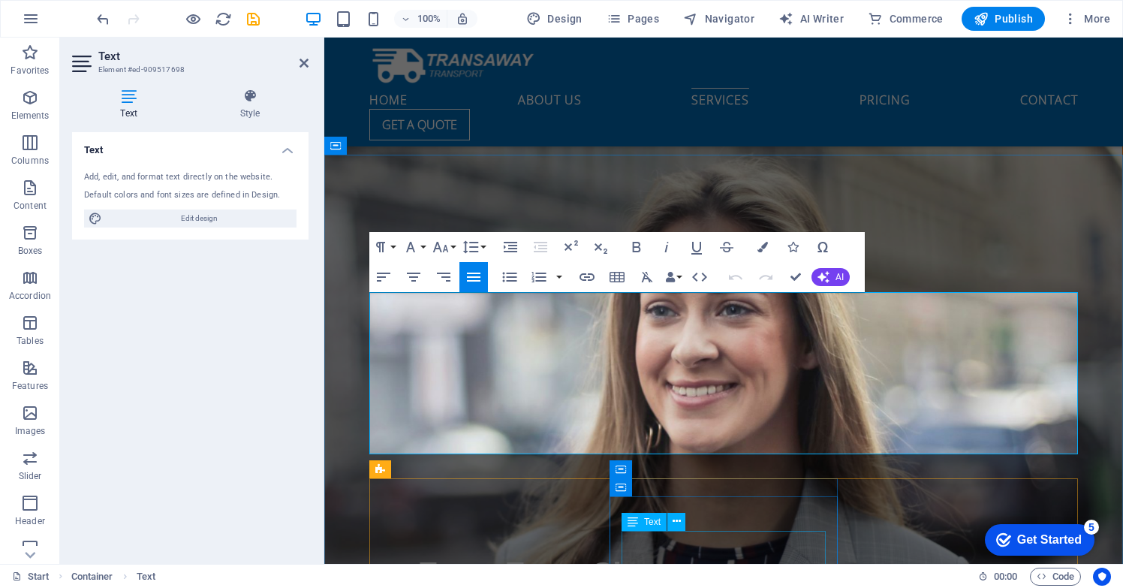
scroll to position [3190, 0]
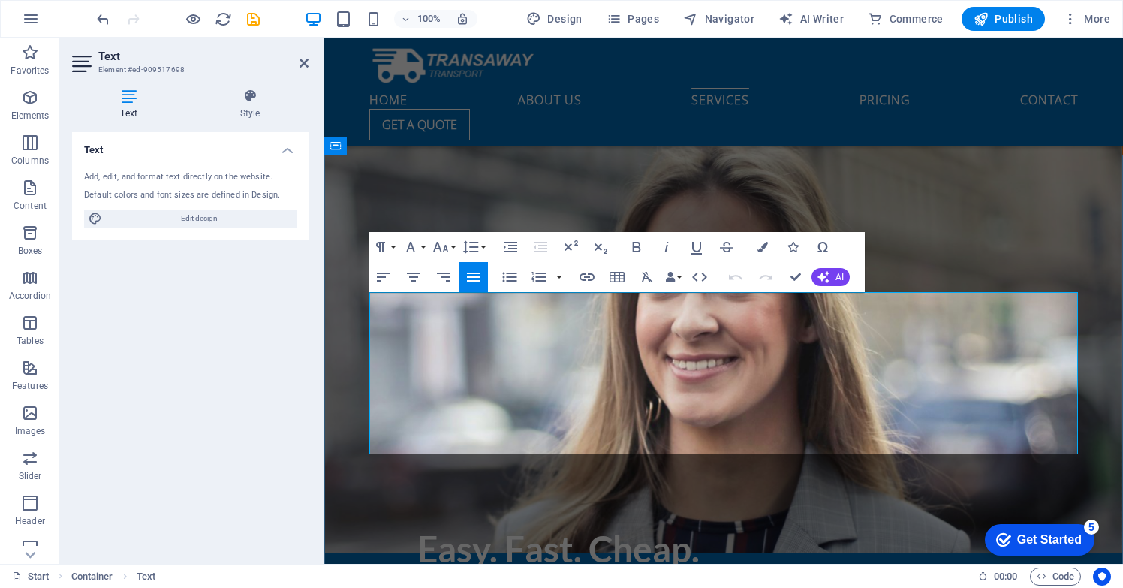
drag, startPoint x: 373, startPoint y: 426, endPoint x: 644, endPoint y: 444, distance: 271.7
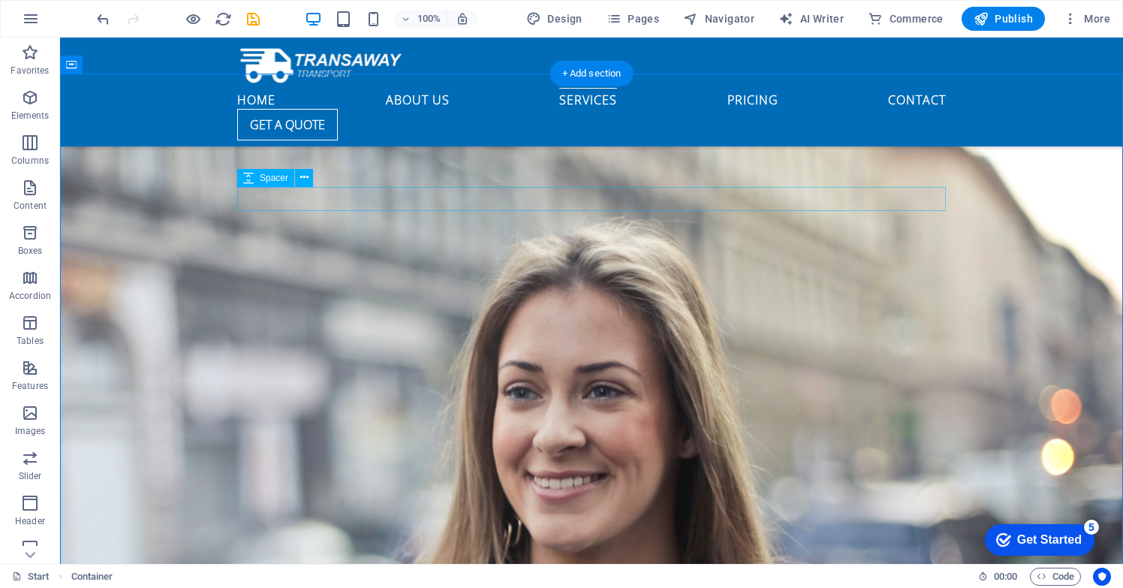
scroll to position [2962, 0]
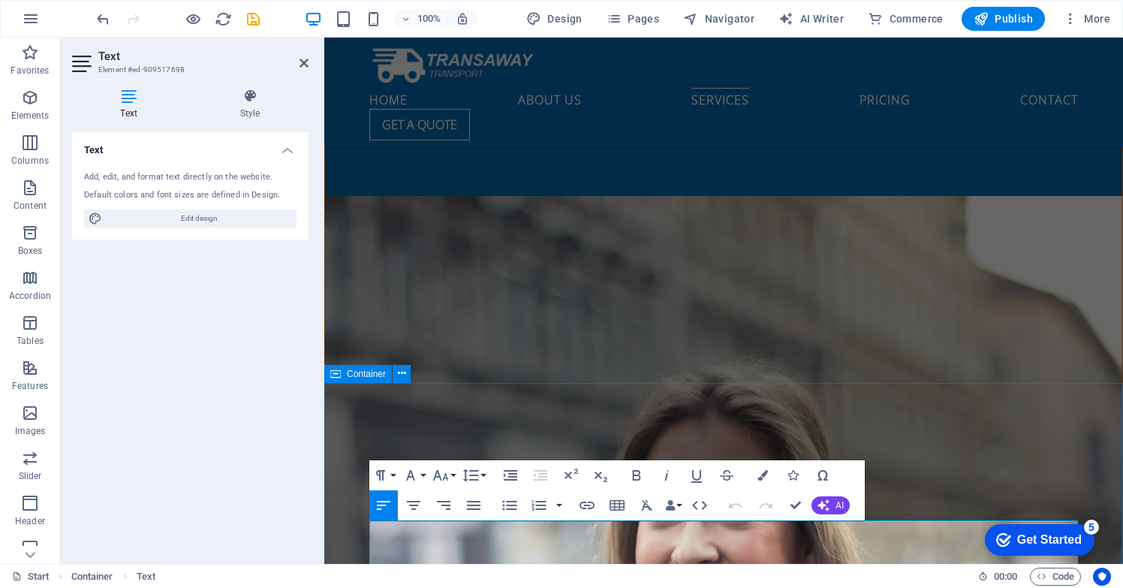
drag, startPoint x: 508, startPoint y: 536, endPoint x: 354, endPoint y: 529, distance: 154.9
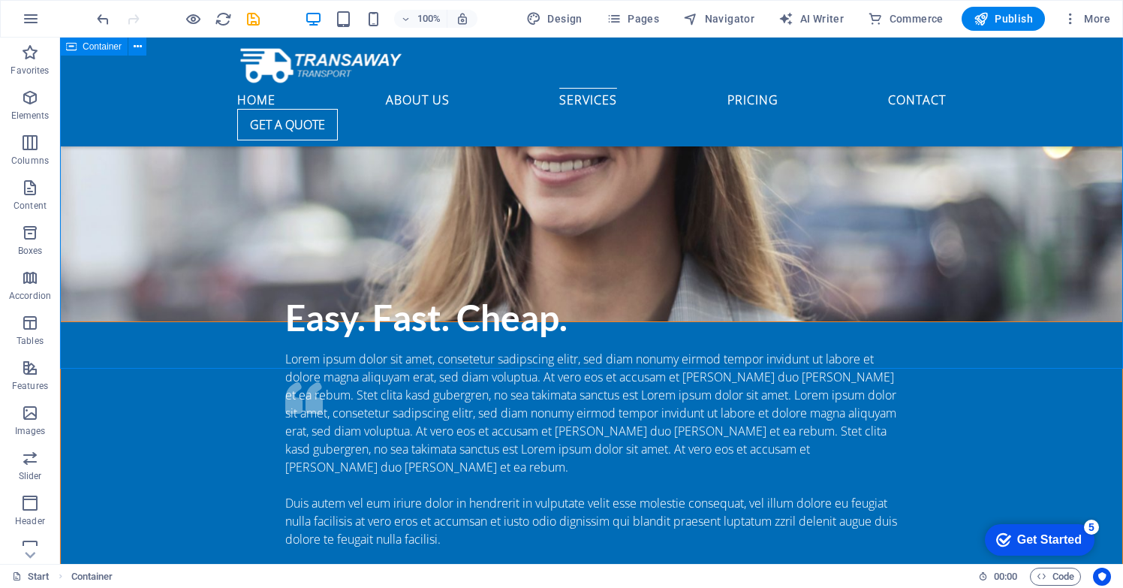
scroll to position [3288, 0]
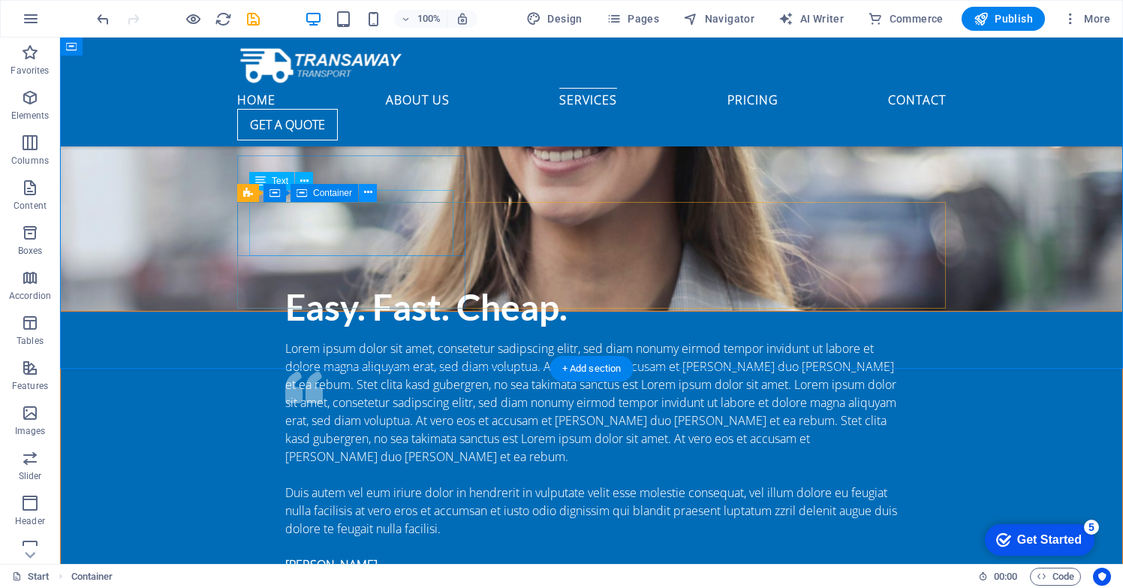
click at [370, 192] on icon at bounding box center [368, 193] width 8 height 16
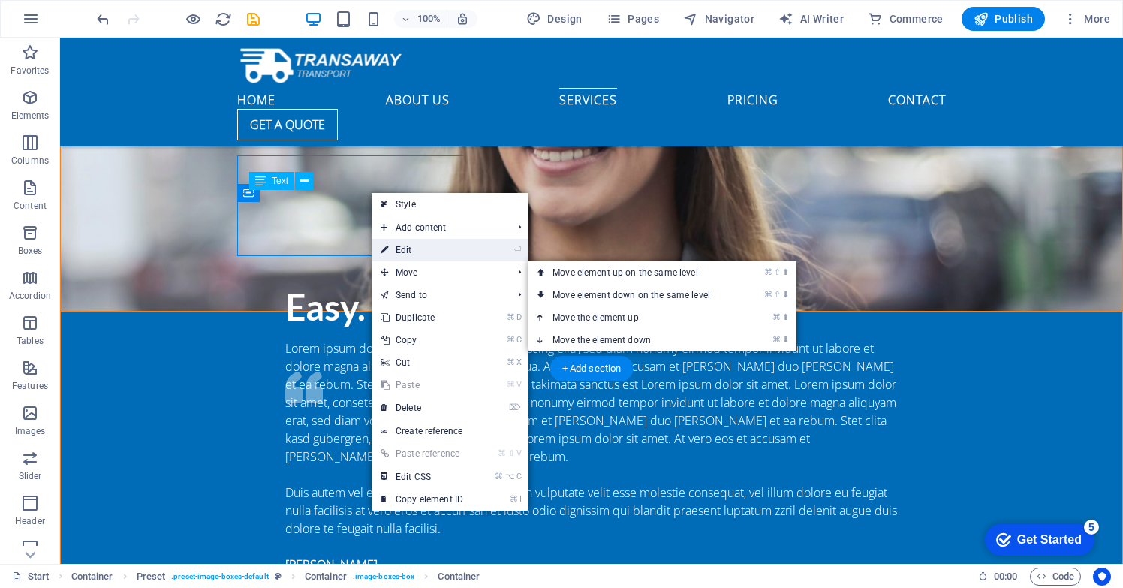
click at [415, 253] on link "⏎ Edit" at bounding box center [422, 250] width 101 height 23
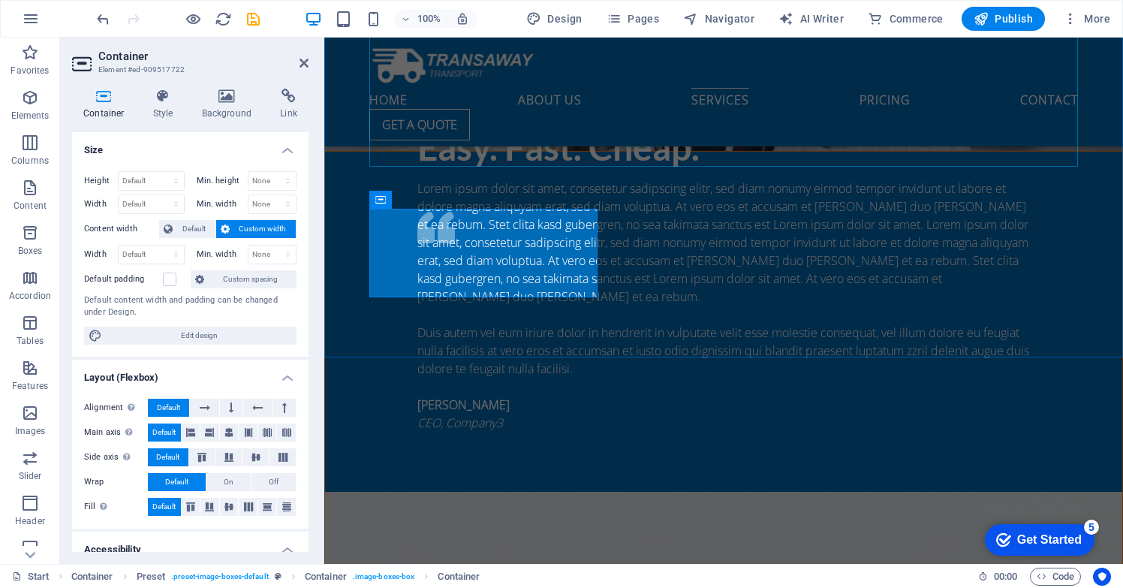
scroll to position [3651, 0]
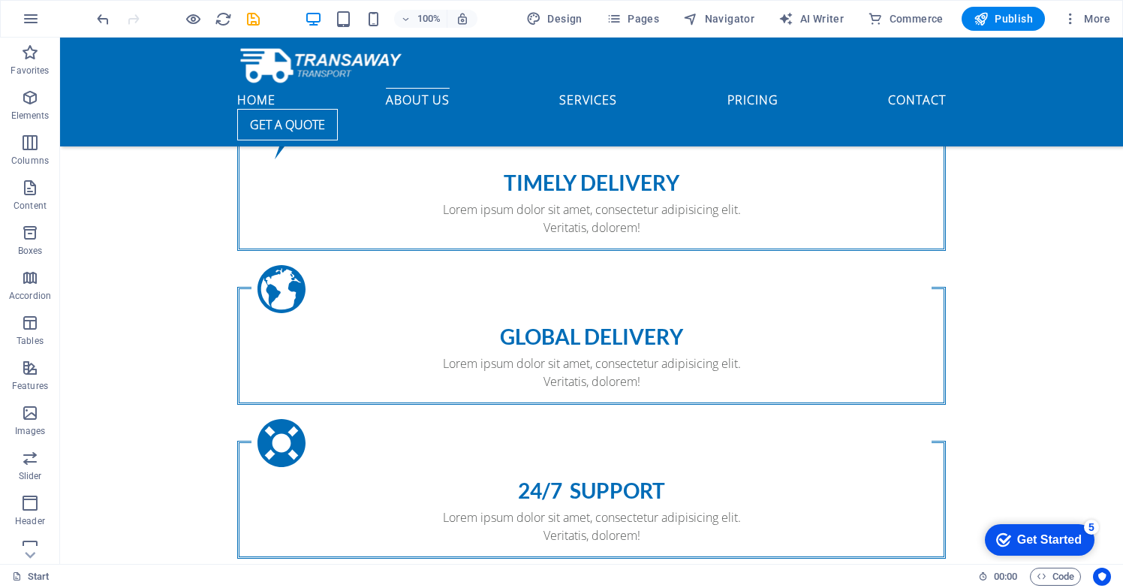
scroll to position [1461, 0]
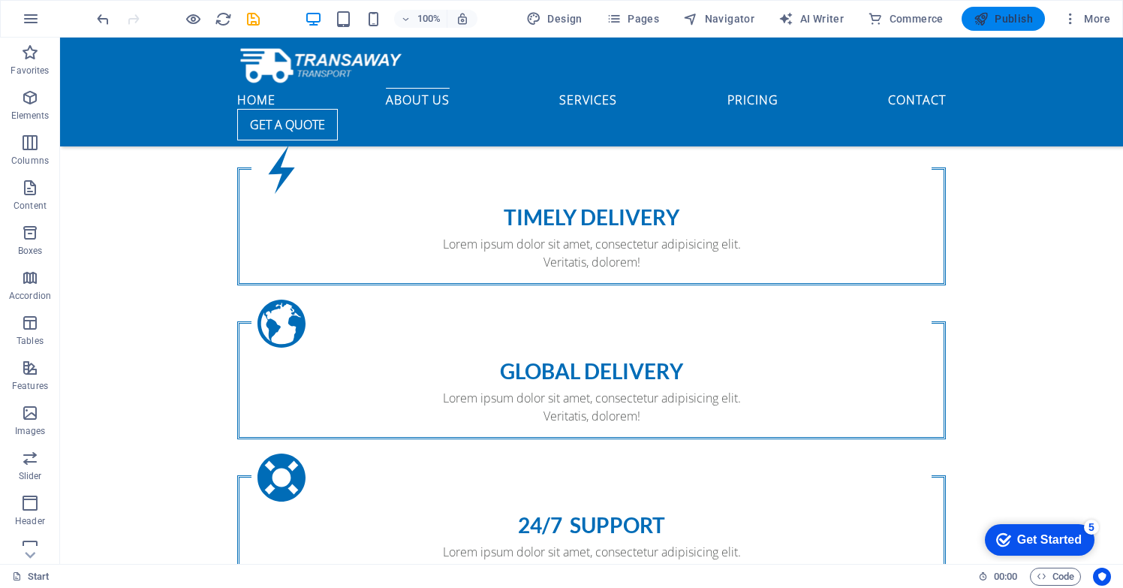
click at [1000, 20] on span "Publish" at bounding box center [1003, 18] width 59 height 15
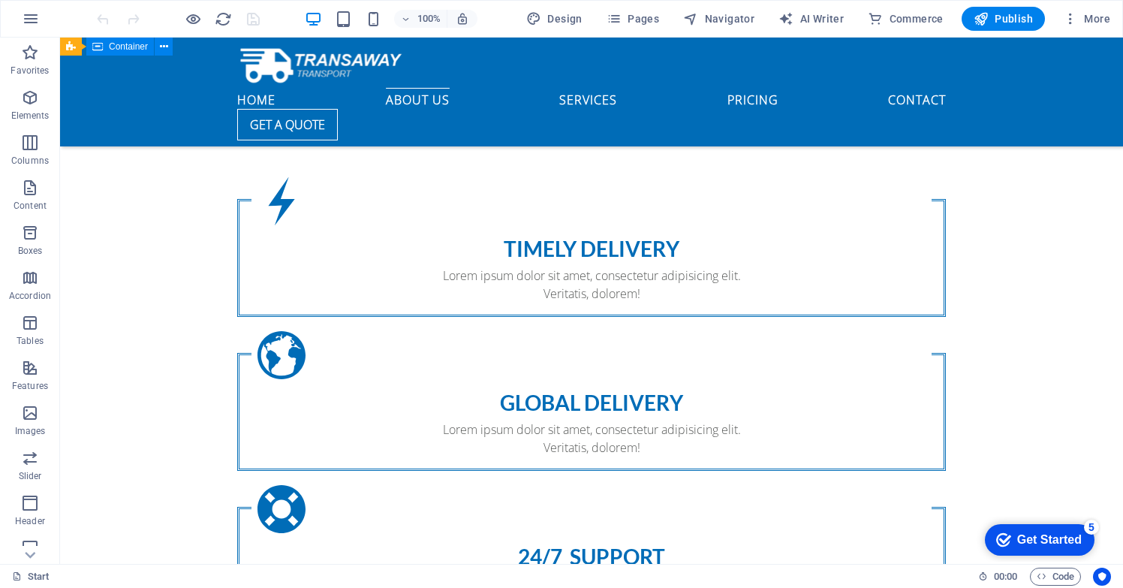
scroll to position [1338, 0]
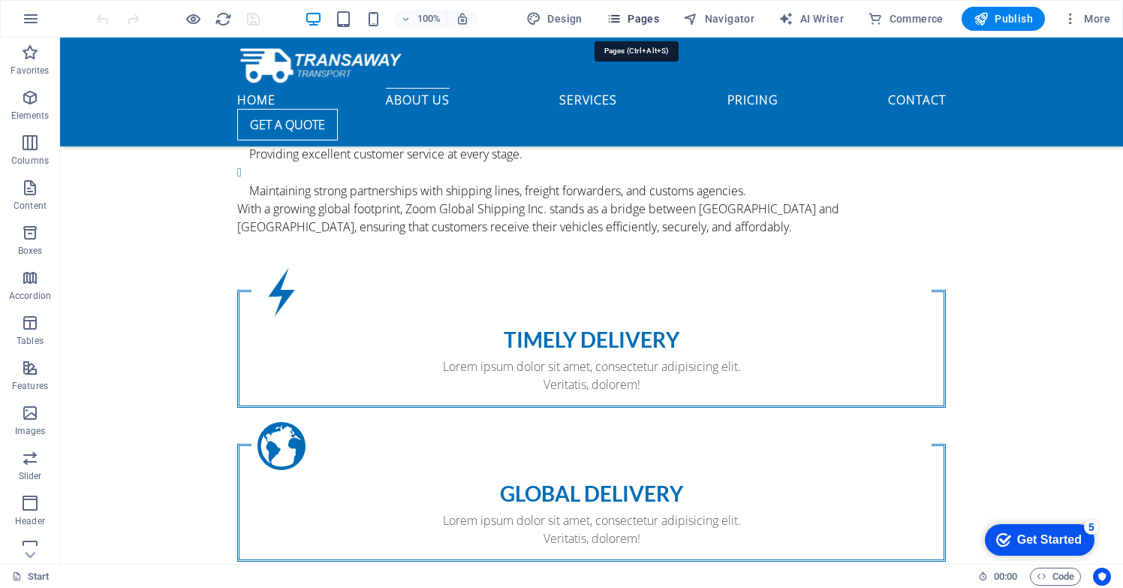
click at [634, 22] on span "Pages" at bounding box center [633, 18] width 53 height 15
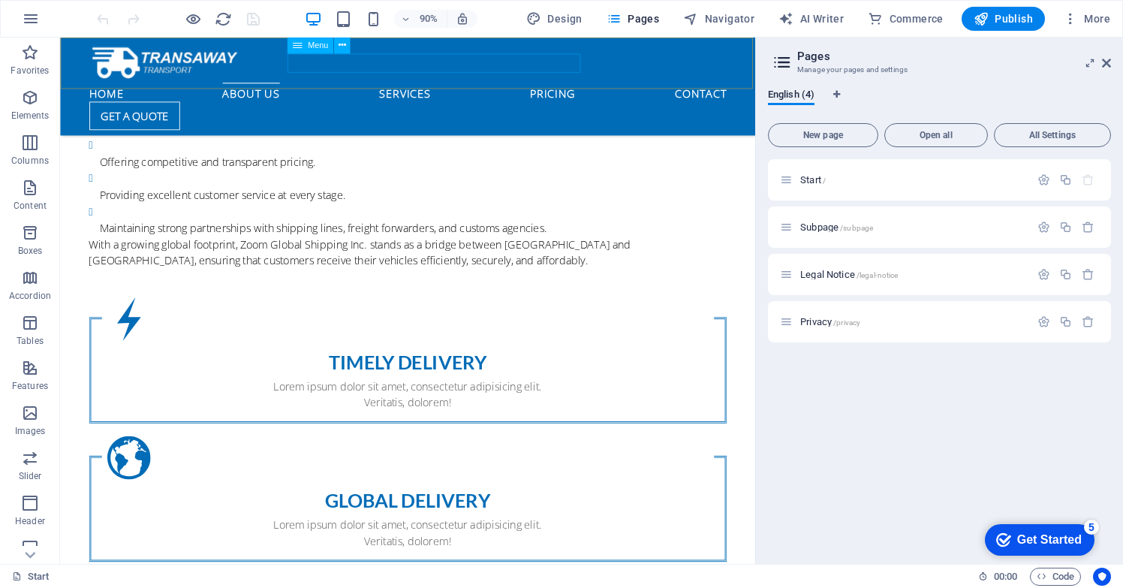
click at [464, 88] on nav "Home About us Services Pricing Contact" at bounding box center [446, 98] width 709 height 21
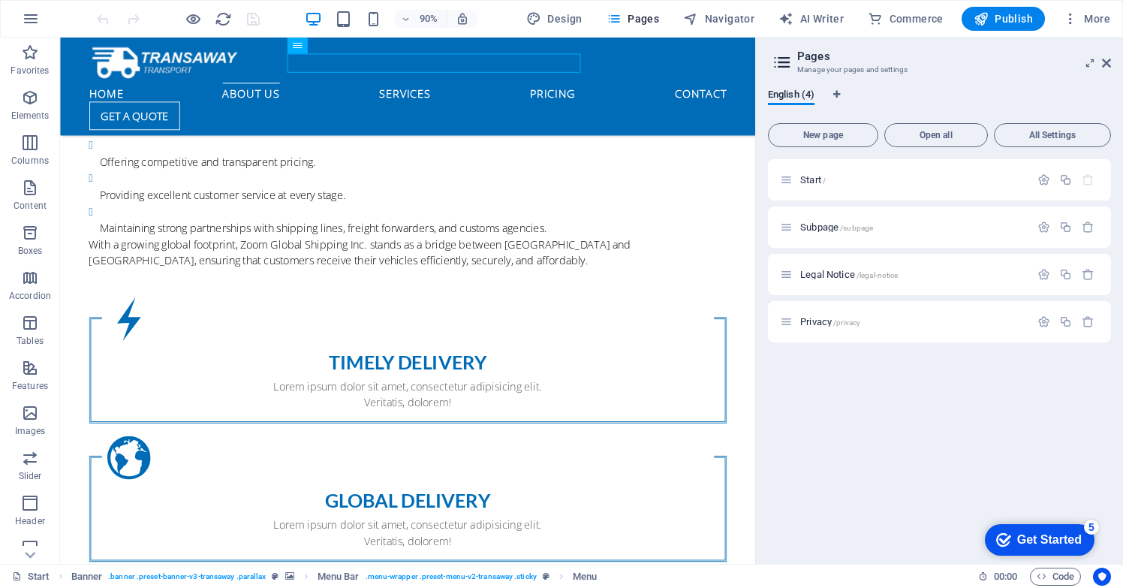
click at [322, 88] on nav "Home About us Services Pricing Contact" at bounding box center [446, 98] width 709 height 21
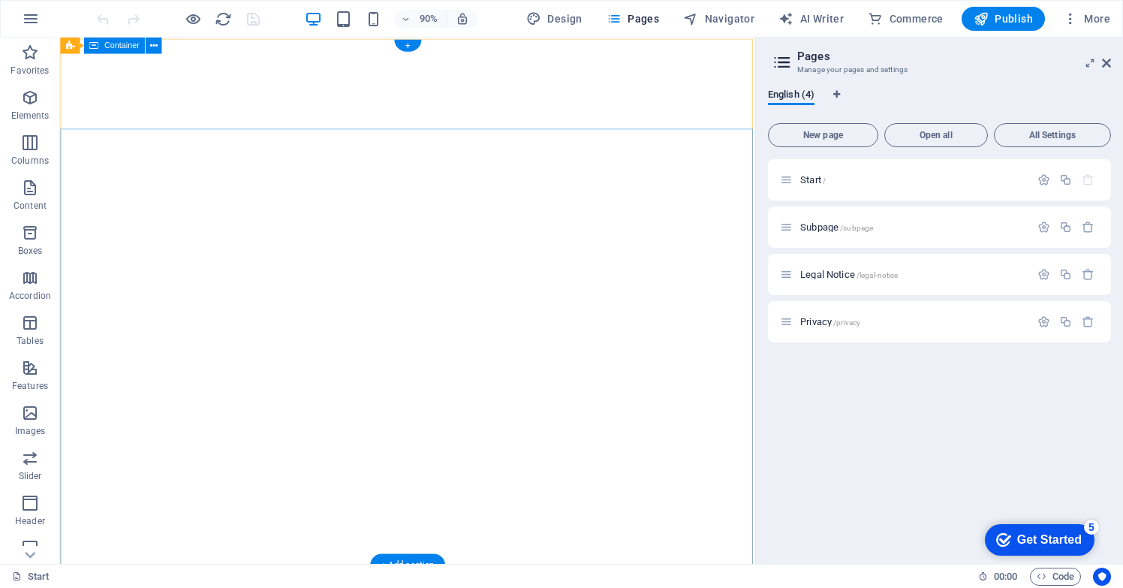
scroll to position [0, 0]
click at [915, 321] on p "Privacy /privacy" at bounding box center [913, 322] width 225 height 10
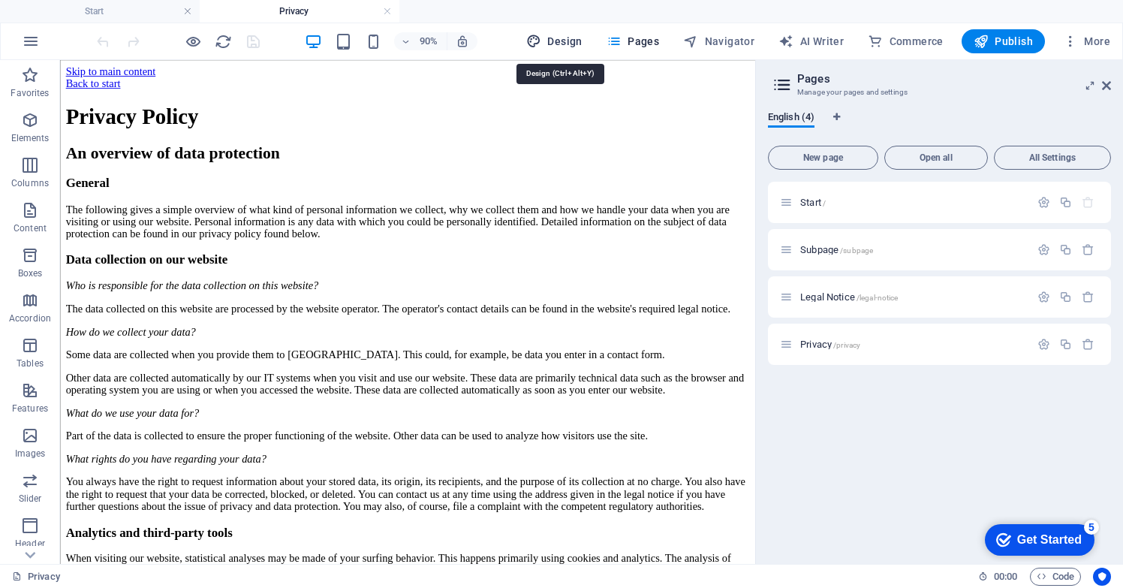
click at [562, 44] on span "Design" at bounding box center [554, 41] width 56 height 15
select select "px"
select select "400"
select select "px"
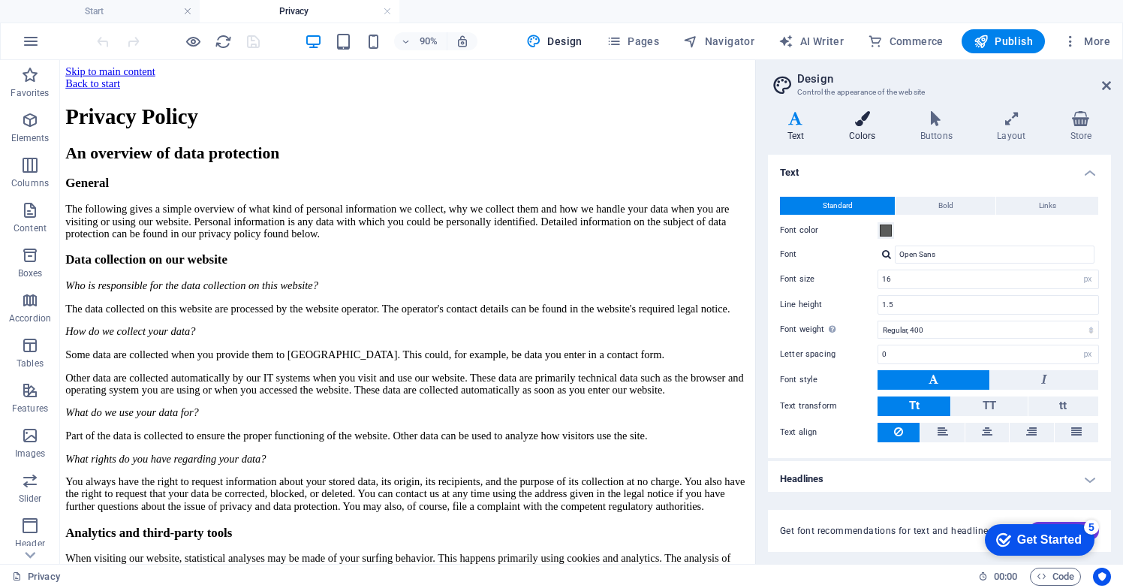
click at [860, 119] on icon at bounding box center [862, 118] width 65 height 15
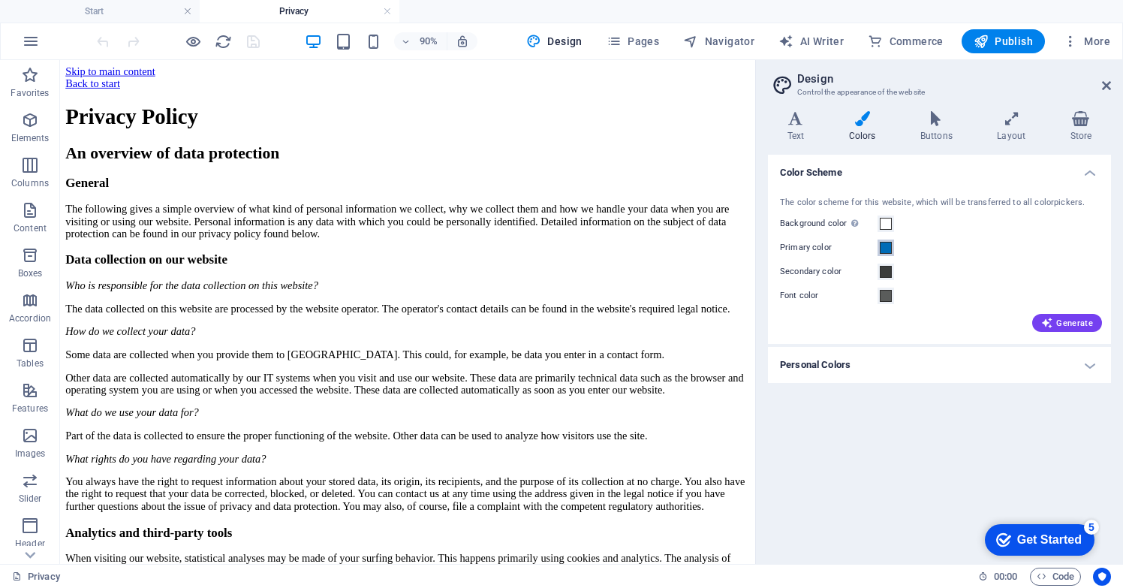
click at [886, 249] on span at bounding box center [886, 248] width 12 height 12
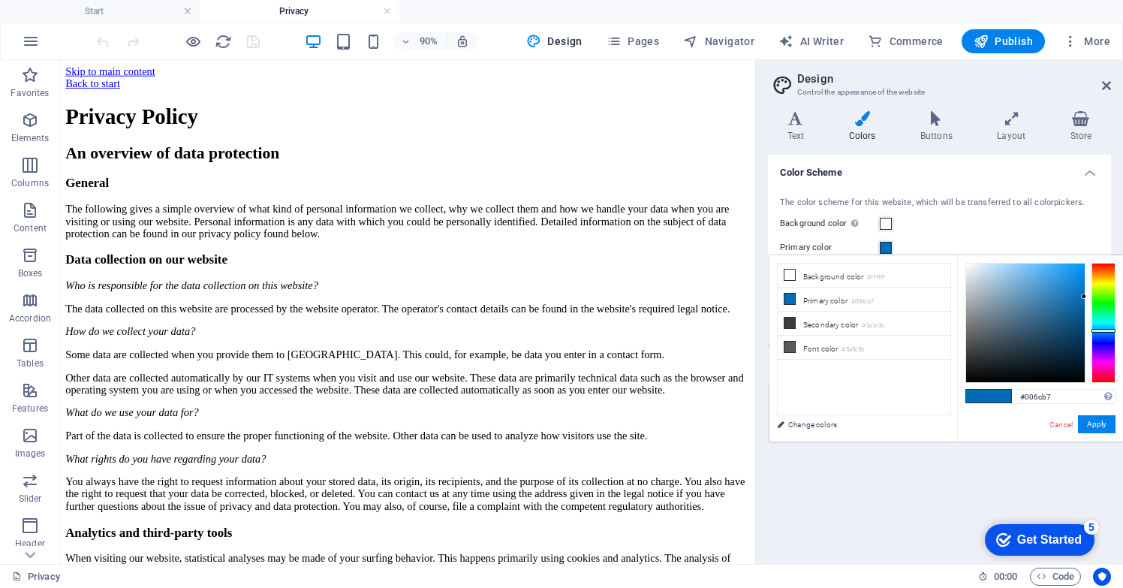
type input "#b73100"
click at [1105, 268] on div at bounding box center [1104, 323] width 24 height 120
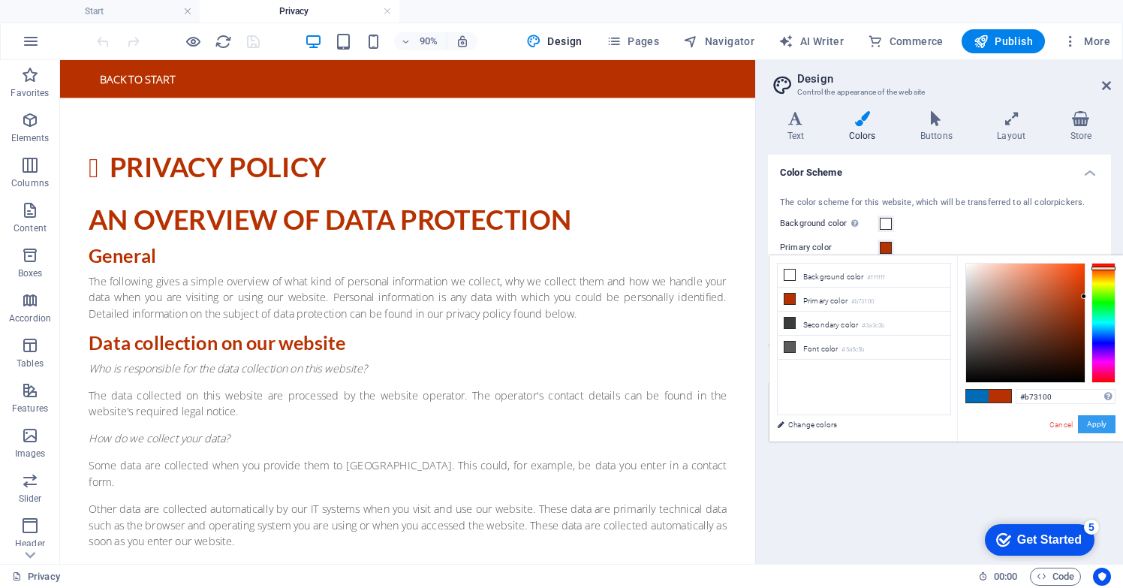
click at [1102, 427] on button "Apply" at bounding box center [1097, 424] width 38 height 18
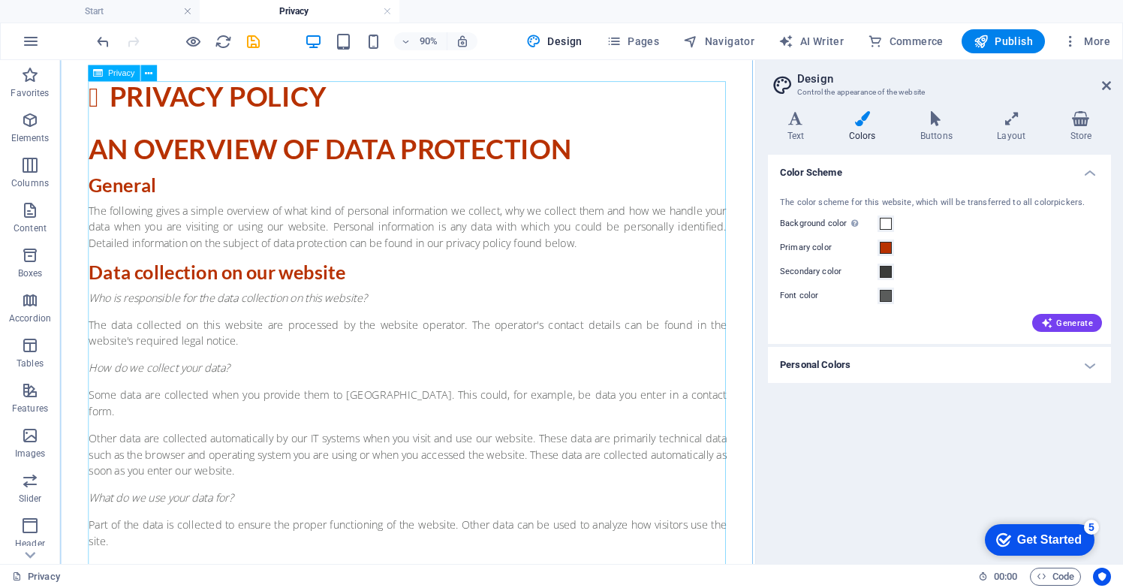
scroll to position [80, 0]
click at [936, 128] on h4 "Buttons" at bounding box center [939, 127] width 77 height 32
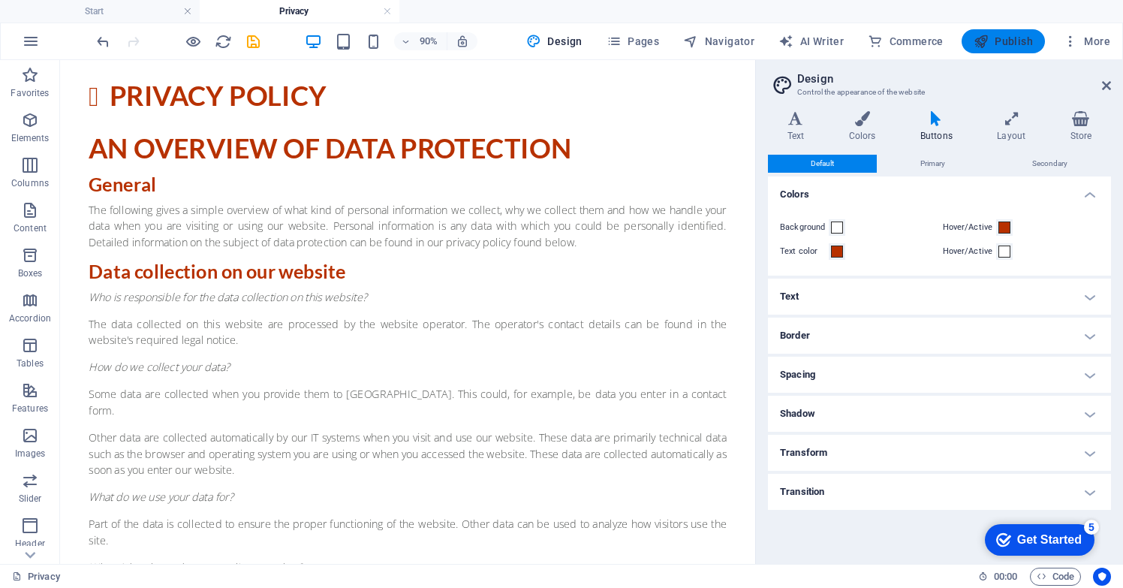
click at [1003, 35] on span "Publish" at bounding box center [1003, 41] width 59 height 15
